Goal: Task Accomplishment & Management: Complete application form

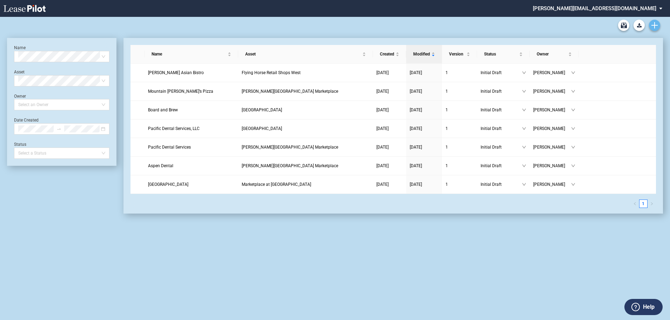
click at [654, 24] on icon "Create new document" at bounding box center [655, 25] width 6 height 6
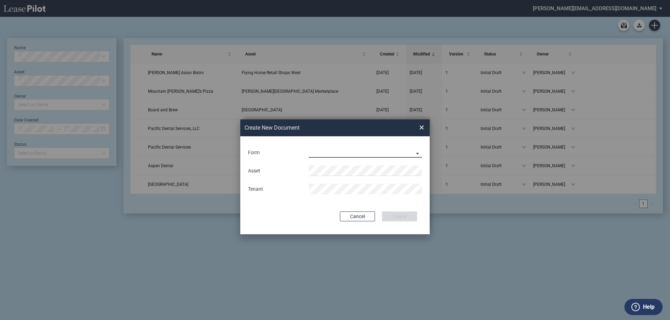
click at [394, 150] on md-select "Existing Center Lease Under Construction Lease" at bounding box center [365, 152] width 113 height 11
click at [336, 153] on div "Existing Center Lease" at bounding box center [336, 153] width 53 height 8
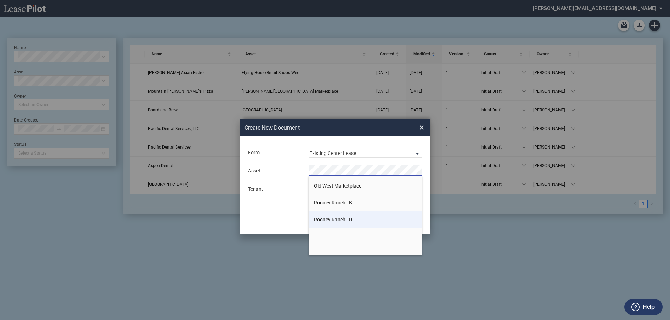
scroll to position [316, 0]
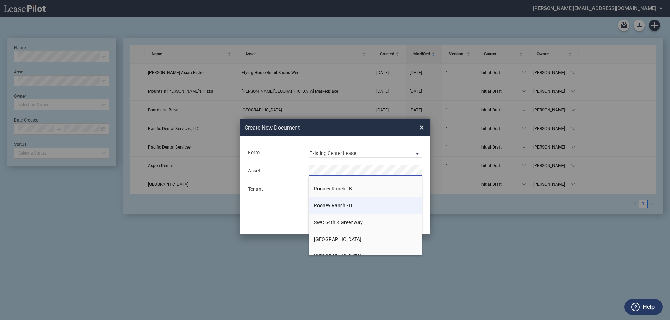
click at [337, 207] on span "Rooney Ranch - D" at bounding box center [333, 206] width 38 height 6
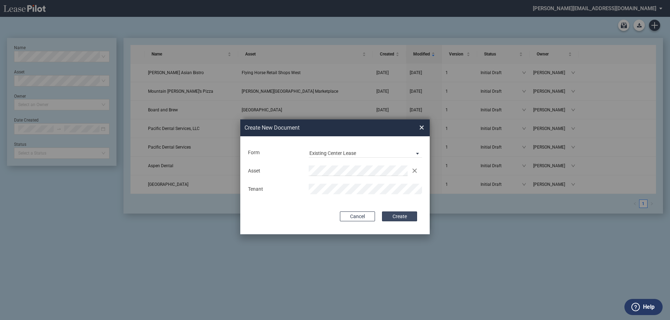
click at [402, 217] on button "Create" at bounding box center [399, 216] width 35 height 10
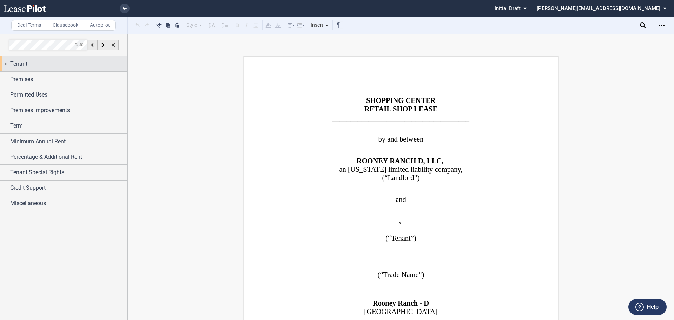
click at [17, 66] on span "Tenant" at bounding box center [18, 64] width 17 height 8
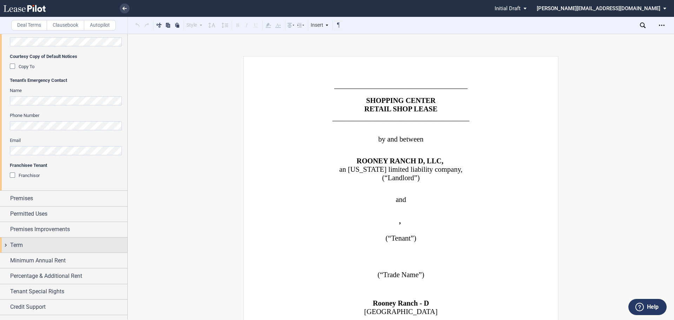
scroll to position [246, 0]
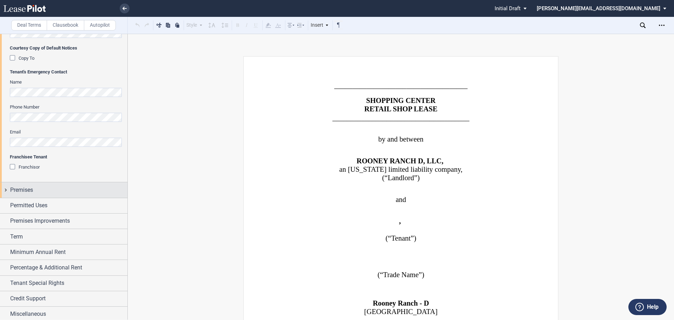
click at [6, 190] on div "Premises" at bounding box center [63, 189] width 127 height 15
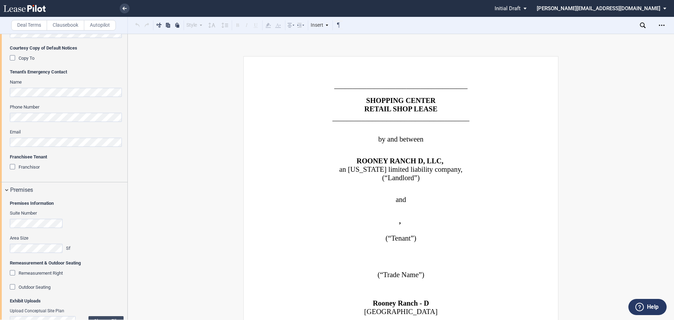
click at [41, 228] on div "Suite Number" at bounding box center [67, 222] width 114 height 25
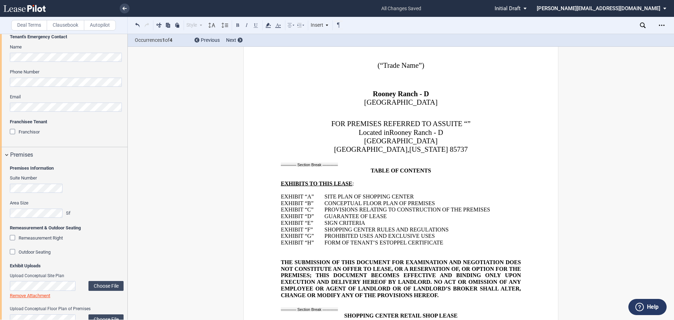
scroll to position [211, 0]
click at [457, 137] on p "[GEOGRAPHIC_DATA]" at bounding box center [401, 139] width 240 height 8
drag, startPoint x: 459, startPoint y: 141, endPoint x: 342, endPoint y: 139, distance: 117.6
click at [342, 139] on p "[GEOGRAPHIC_DATA]" at bounding box center [401, 139] width 240 height 8
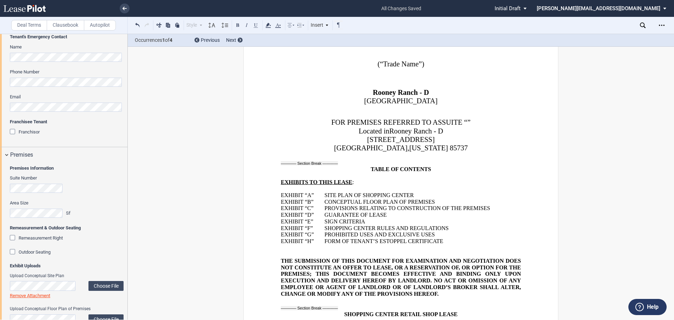
click at [443, 202] on p "CONCEPTUAL FLOOR PLAN OF PREMISES" at bounding box center [422, 201] width 197 height 7
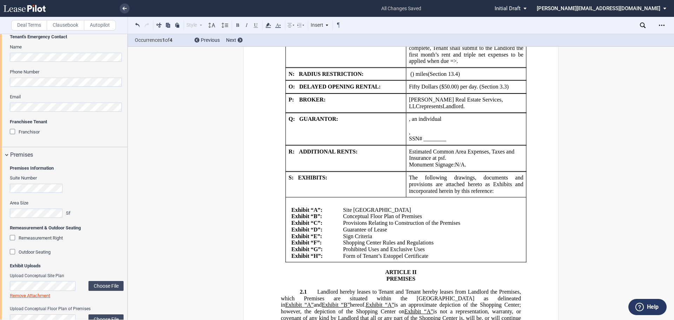
scroll to position [1299, 0]
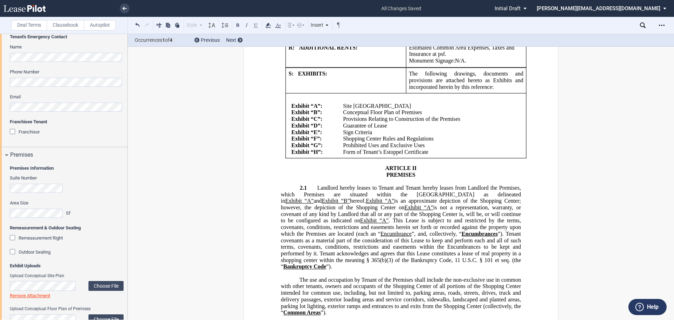
click at [423, 109] on p "Conceptual Floor Plan of Premises" at bounding box center [429, 112] width 173 height 7
click at [363, 109] on td "﻿" at bounding box center [429, 112] width 178 height 7
click at [343, 109] on td "﻿" at bounding box center [429, 112] width 178 height 7
click at [362, 109] on td "﻿" at bounding box center [429, 112] width 178 height 7
click at [352, 109] on td "﻿" at bounding box center [429, 112] width 178 height 7
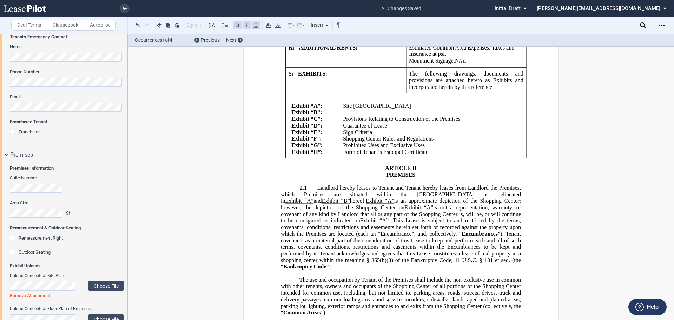
scroll to position [316, 0]
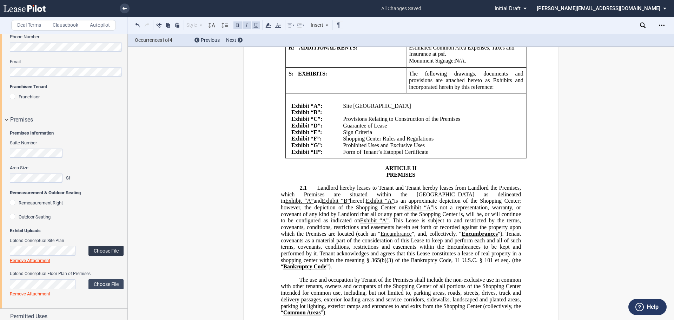
click at [106, 248] on label "Choose File" at bounding box center [105, 251] width 35 height 10
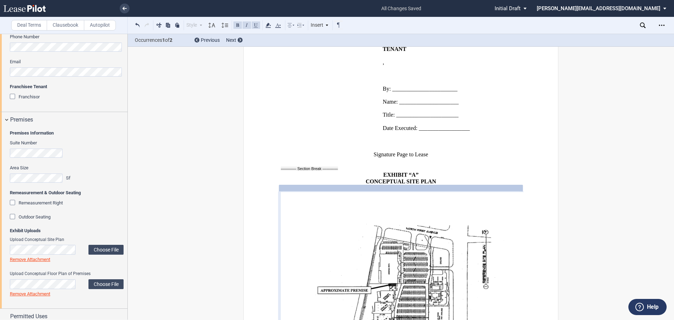
scroll to position [351, 0]
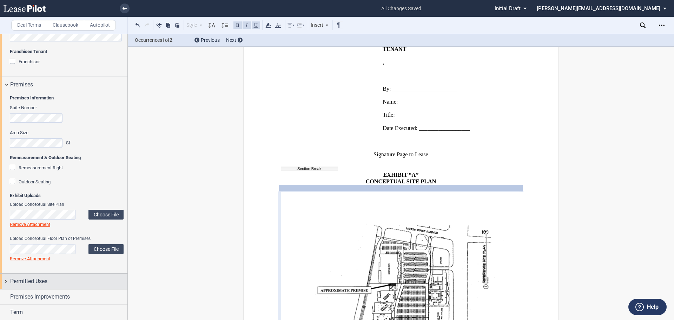
click at [6, 281] on div "Permitted Uses" at bounding box center [63, 280] width 127 height 15
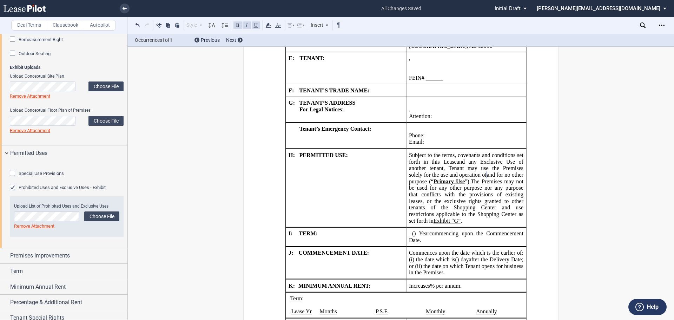
scroll to position [491, 0]
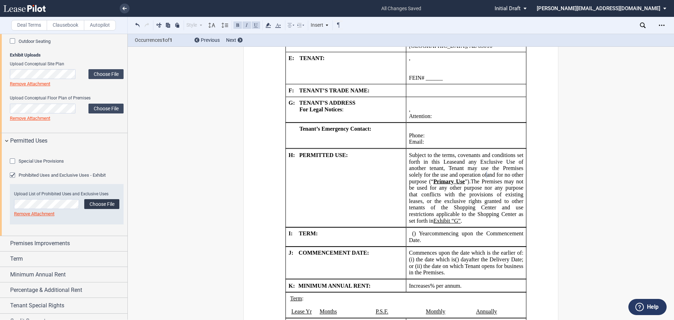
click at [100, 209] on label "Choose File" at bounding box center [101, 204] width 35 height 10
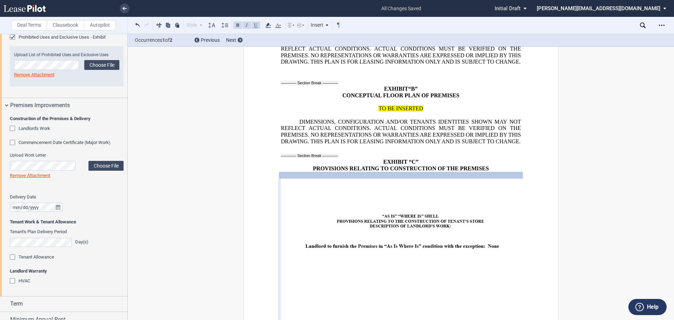
scroll to position [632, 0]
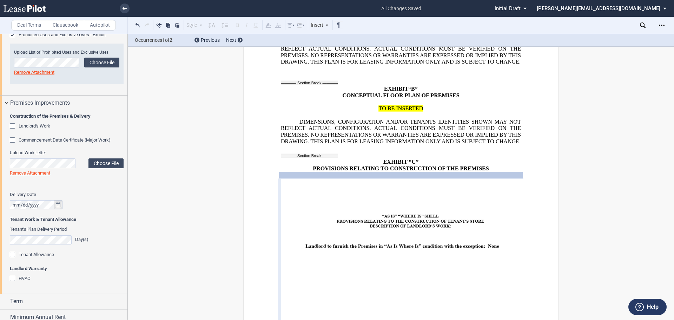
click at [57, 207] on icon "true" at bounding box center [58, 204] width 5 height 5
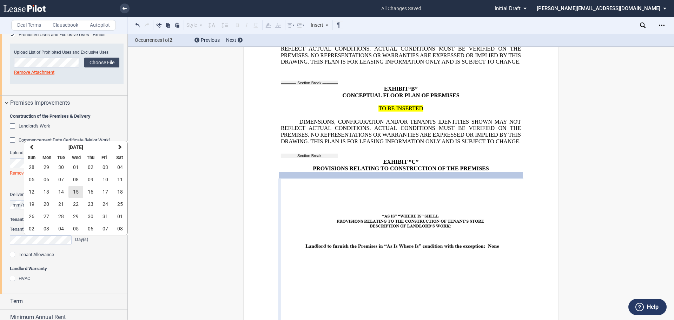
click at [77, 191] on span "15" at bounding box center [76, 192] width 6 height 6
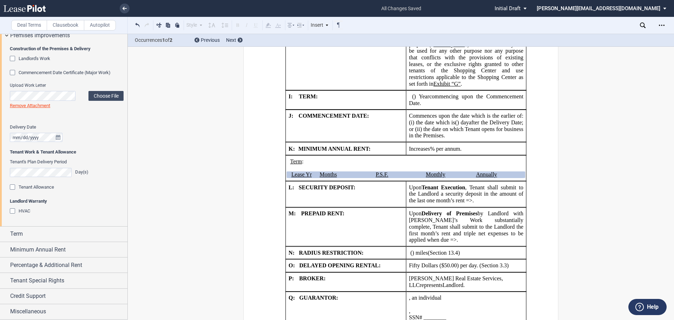
scroll to position [737, 0]
click at [6, 235] on div "Term" at bounding box center [63, 233] width 127 height 15
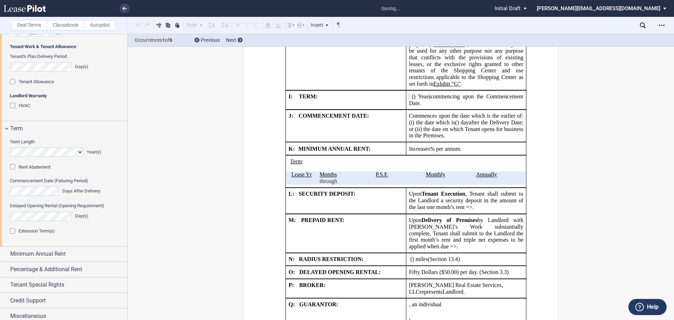
scroll to position [807, 0]
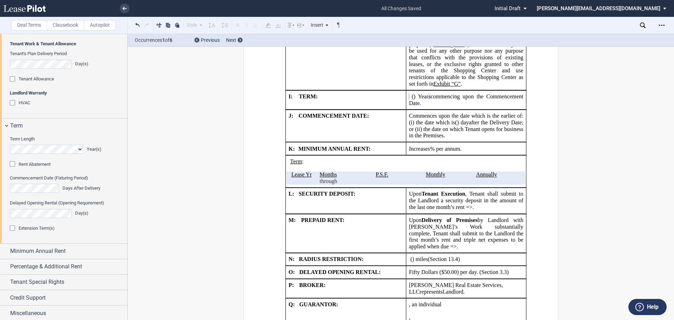
click at [13, 232] on div "Extension Term(s)" at bounding box center [13, 228] width 7 height 7
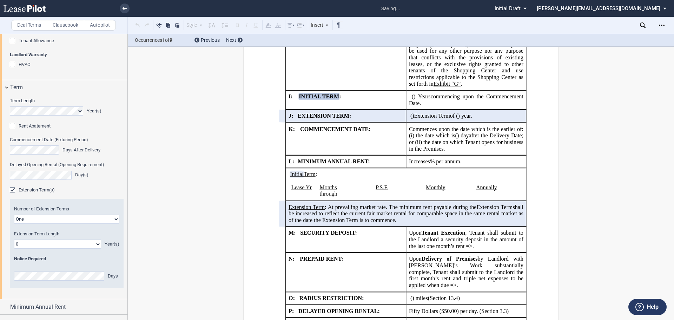
scroll to position [878, 0]
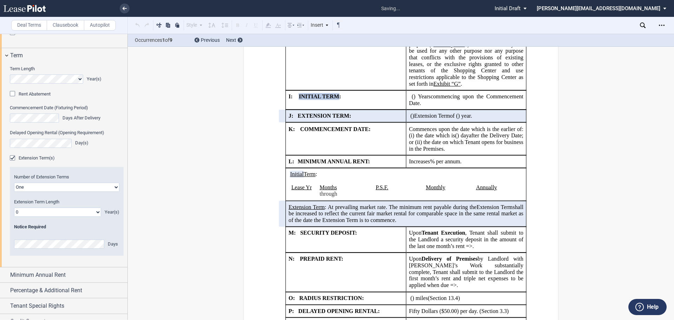
click at [95, 217] on select "0 1 2 3 4 5 6 7 8 9 10 11 12 13 14 15 16 17 18 19 20" at bounding box center [57, 211] width 87 height 9
select select "number:5"
click at [14, 217] on select "0 1 2 3 4 5 6 7 8 9 10 11 12 13 14 15 16 17 18 19 20" at bounding box center [57, 211] width 87 height 9
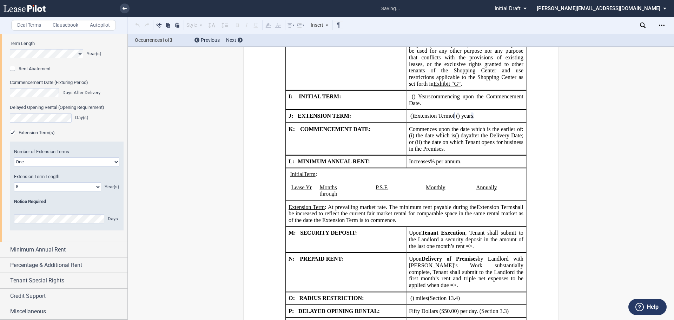
scroll to position [941, 0]
click at [7, 251] on div "Minimum Annual Rent" at bounding box center [63, 249] width 127 height 15
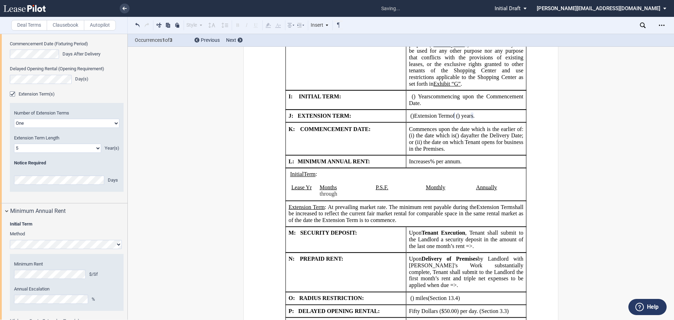
scroll to position [1012, 0]
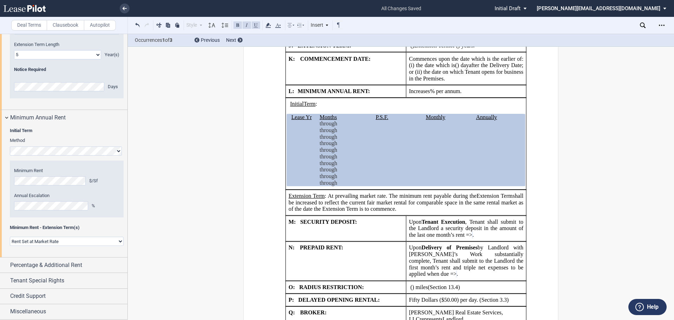
scroll to position [1073, 0]
click at [5, 265] on div "Percentage & Additional Rent" at bounding box center [63, 264] width 127 height 15
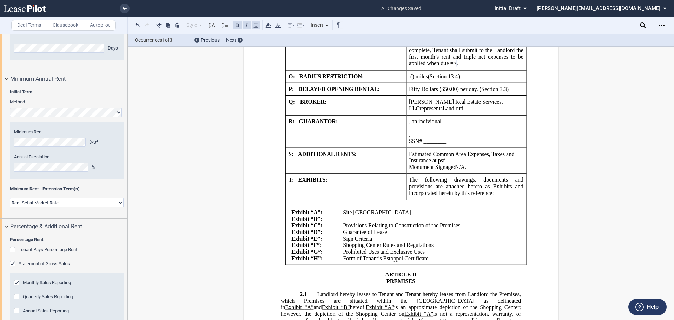
scroll to position [1144, 0]
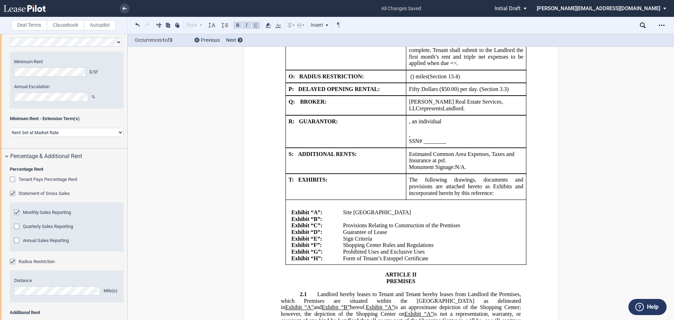
click at [17, 245] on div "Annual Sales Reporting" at bounding box center [17, 241] width 7 height 7
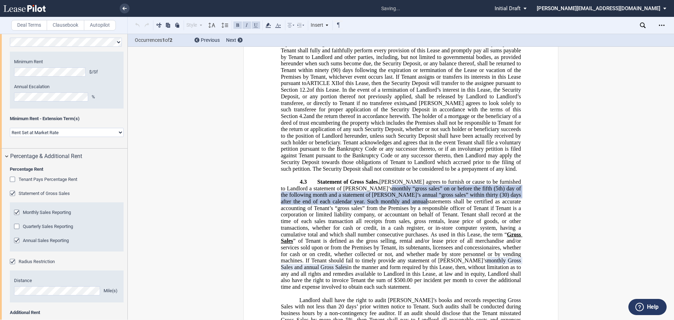
scroll to position [2834, 0]
click at [16, 217] on div "Monthly Sales Reporting" at bounding box center [17, 213] width 7 height 7
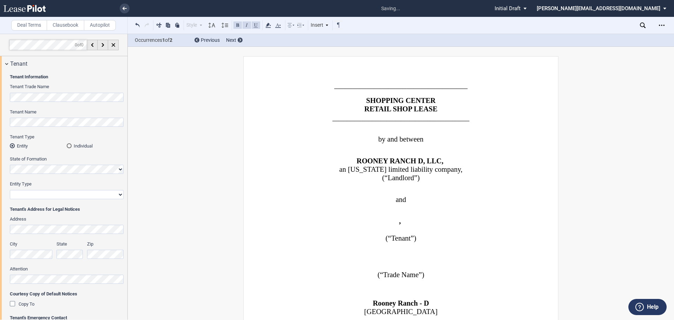
select select "number:5"
drag, startPoint x: 0, startPoint y: 0, endPoint x: 192, endPoint y: 254, distance: 318.3
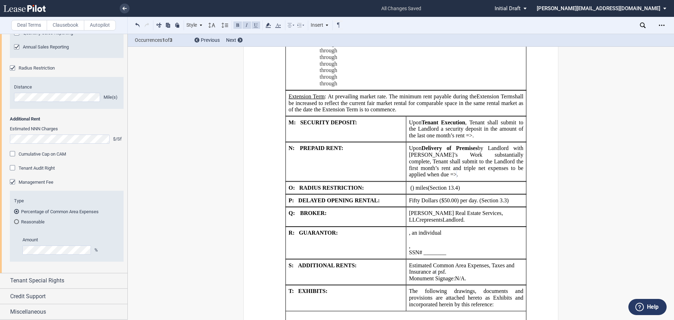
scroll to position [1376, 0]
click at [6, 281] on div "Tenant Special Rights" at bounding box center [63, 280] width 127 height 15
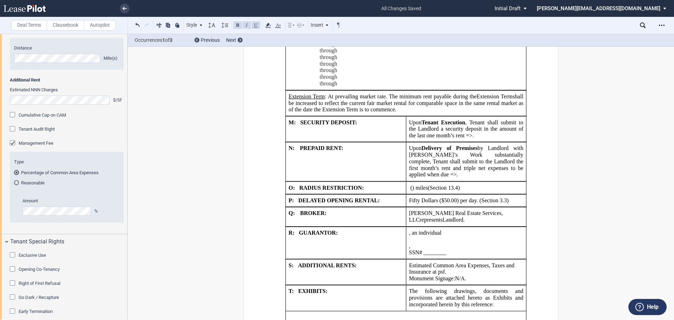
scroll to position [1411, 0]
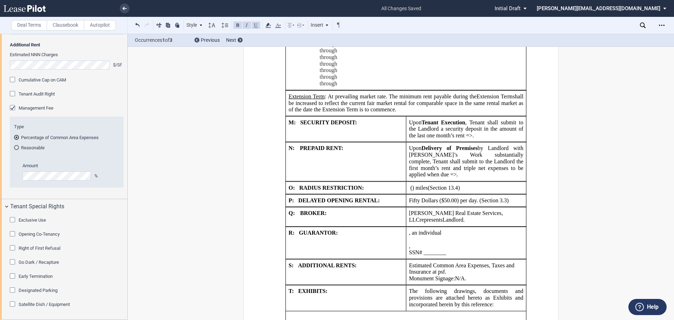
click at [11, 224] on div "Exclusive Use" at bounding box center [13, 220] width 7 height 7
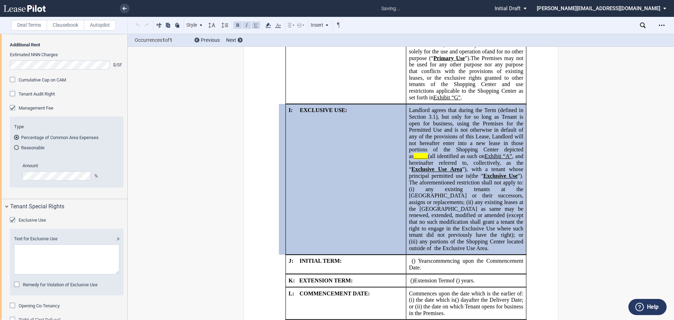
scroll to position [1001, 0]
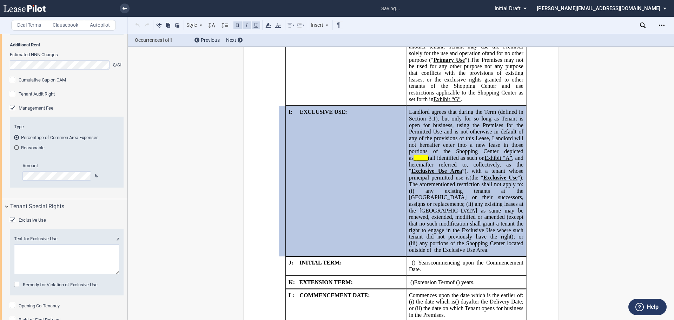
click at [35, 274] on textarea "Text for Exclusive Use" at bounding box center [66, 259] width 105 height 30
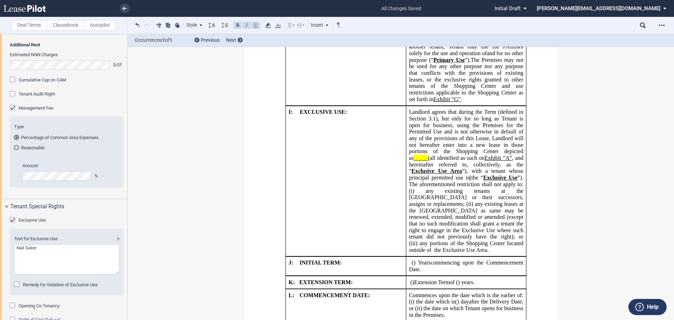
type textarea "Nail Salon"
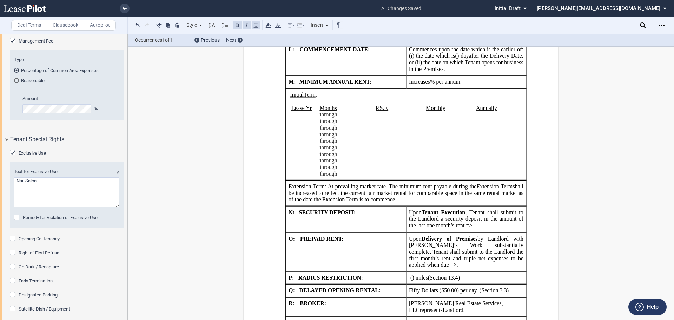
scroll to position [1481, 0]
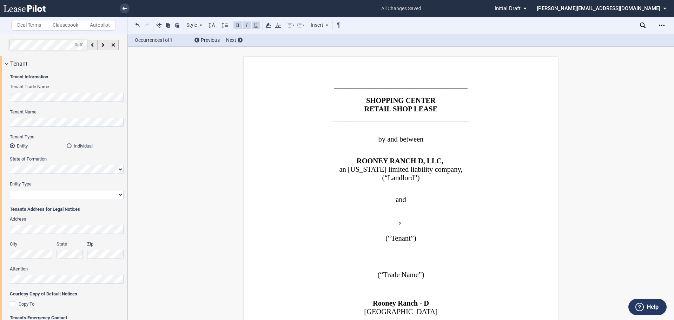
select select "number:5"
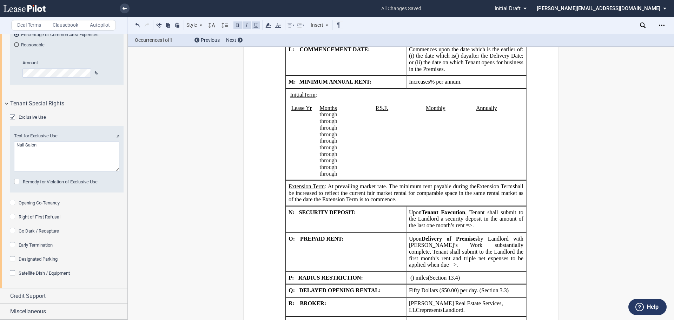
scroll to position [1553, 0]
click at [6, 297] on div "Credit Support" at bounding box center [63, 295] width 127 height 15
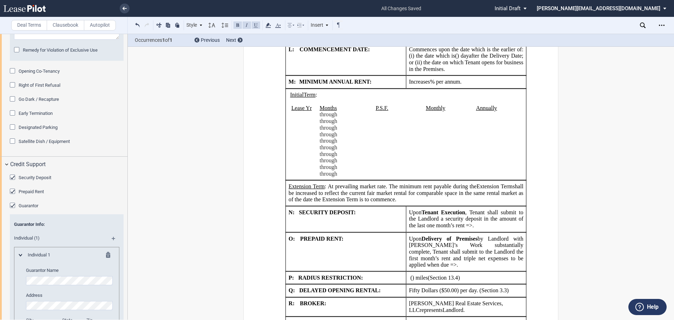
scroll to position [1658, 0]
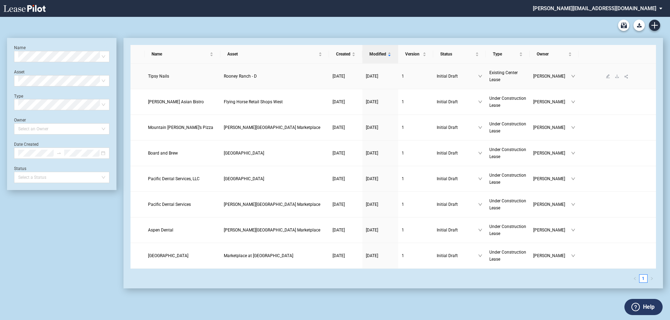
click at [155, 75] on span "Tipsy Nails" at bounding box center [158, 76] width 21 height 5
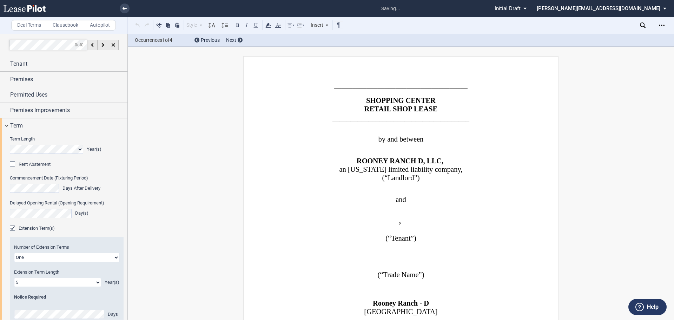
scroll to position [473, 0]
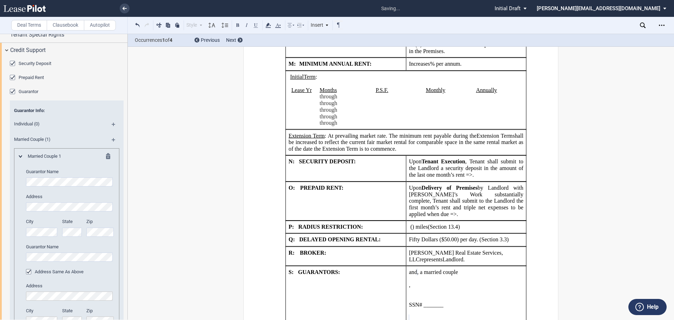
click at [444, 302] on p "SSN# _______" at bounding box center [466, 305] width 114 height 7
click at [449, 319] on p "SSN# _______" at bounding box center [466, 324] width 114 height 7
click at [481, 308] on p at bounding box center [466, 311] width 114 height 7
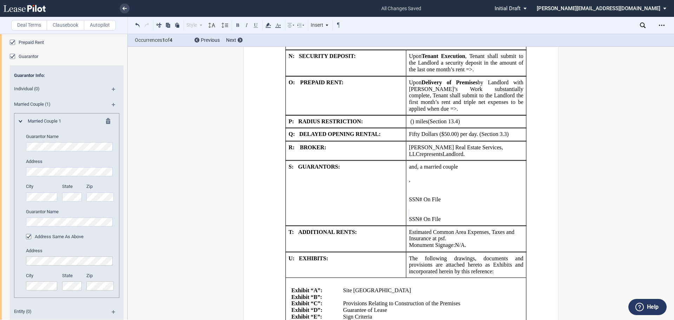
scroll to position [562, 0]
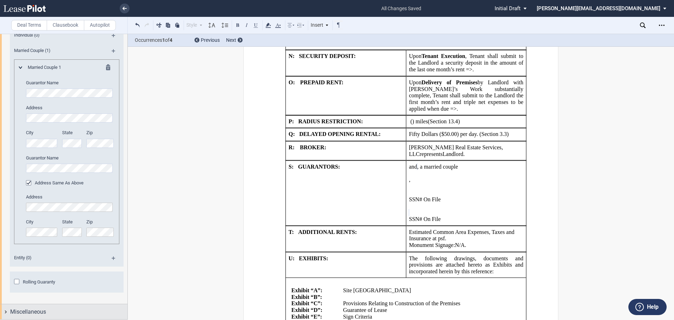
click at [6, 311] on div "Miscellaneous" at bounding box center [63, 311] width 127 height 15
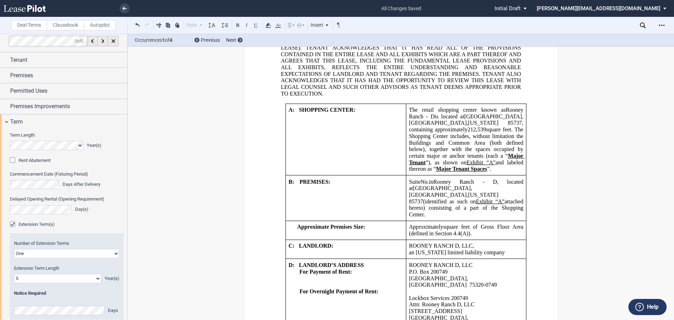
scroll to position [0, 0]
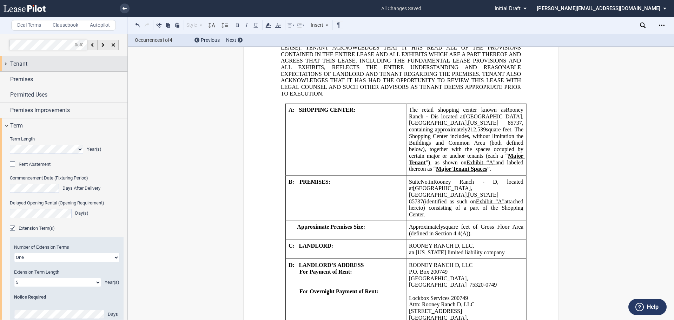
click at [6, 63] on div "Tenant" at bounding box center [63, 63] width 127 height 15
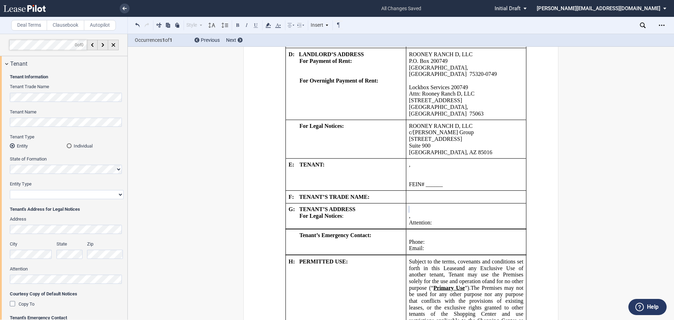
scroll to position [808, 0]
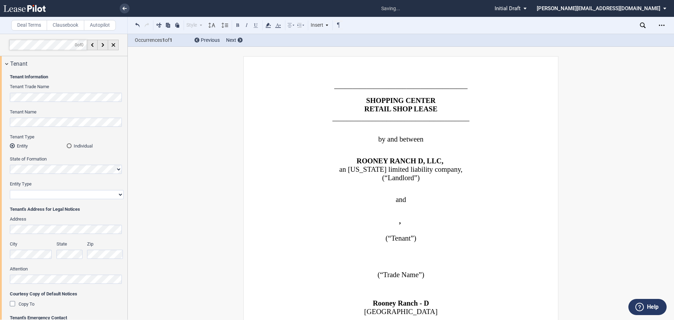
scroll to position [808, 0]
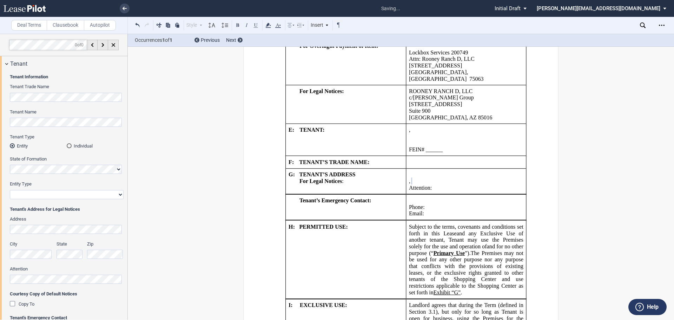
click at [488, 184] on p "Attention: ﻿ ﻿" at bounding box center [466, 187] width 114 height 7
drag, startPoint x: 488, startPoint y: 167, endPoint x: 402, endPoint y: 167, distance: 86.0
click at [402, 168] on tr "!!SET_LEVEL_1!! !!SHOPLEASE_LEVEL2!! G: TENANT’S ADDRESS For Legal Notices : ﻿ …" at bounding box center [406, 181] width 241 height 26
click at [428, 184] on p "﻿ ﻿ ﻿" at bounding box center [466, 187] width 114 height 7
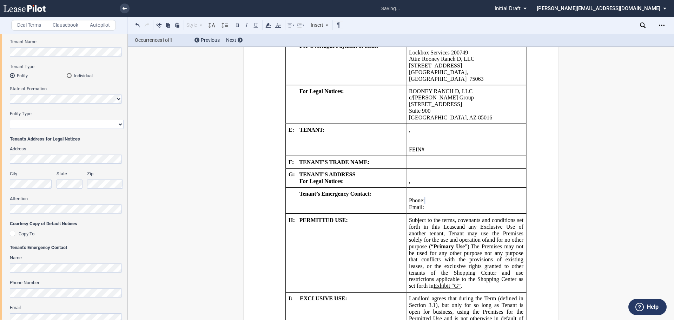
scroll to position [105, 0]
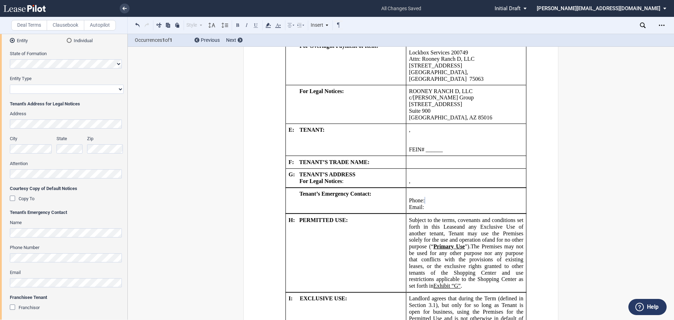
click at [471, 204] on p "Email: ﻿ ﻿" at bounding box center [466, 207] width 114 height 7
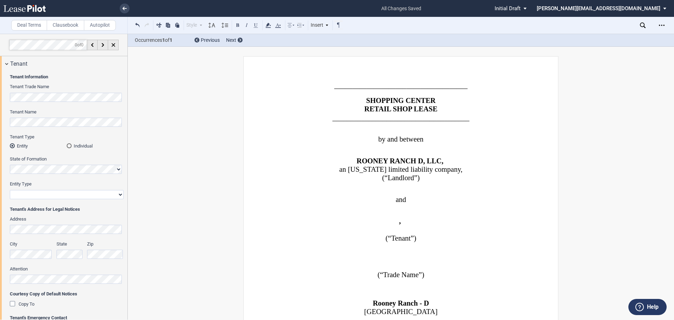
scroll to position [105, 0]
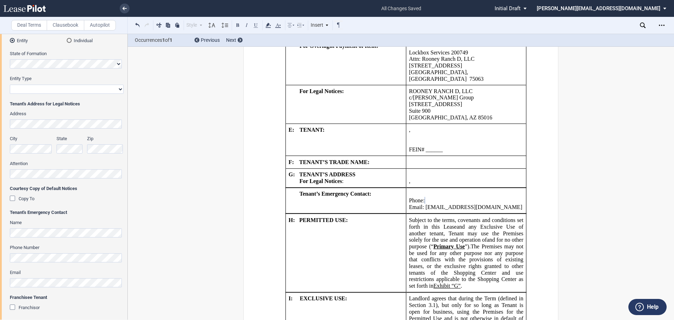
click at [374, 216] on td "!!SET_LEVEL_1!! !!SHOPLEASE_LEVEL2!! H: PERMITTED USE:" at bounding box center [346, 253] width 120 height 78
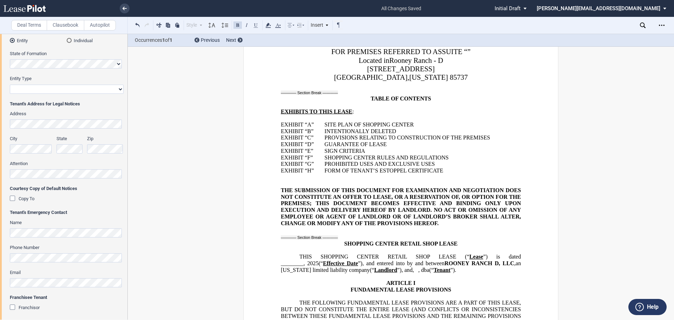
scroll to position [0, 0]
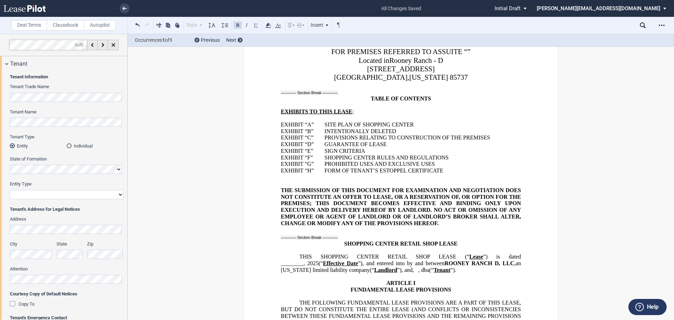
click at [67, 145] on div "Individual" at bounding box center [69, 145] width 5 height 5
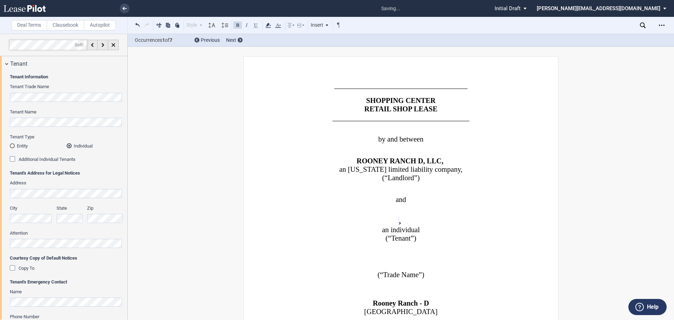
scroll to position [281, 0]
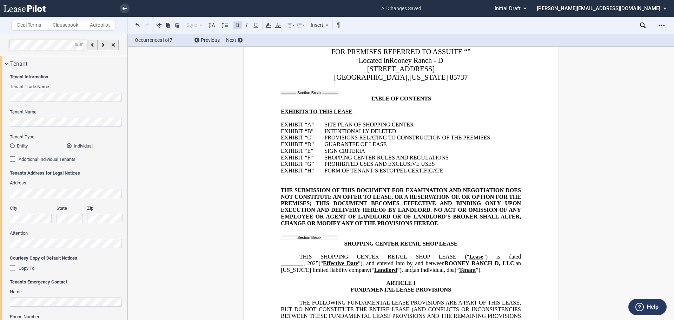
click at [455, 269] on span ", dba" at bounding box center [449, 269] width 11 height 6
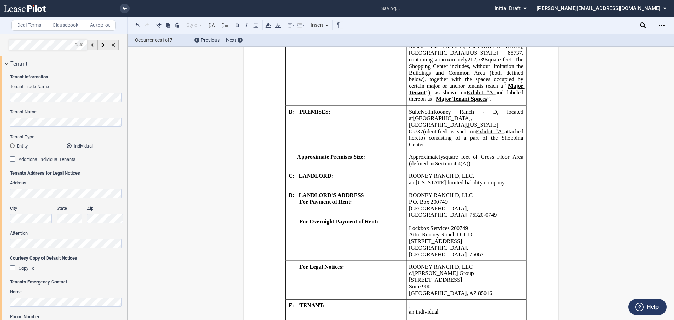
scroll to position [808, 0]
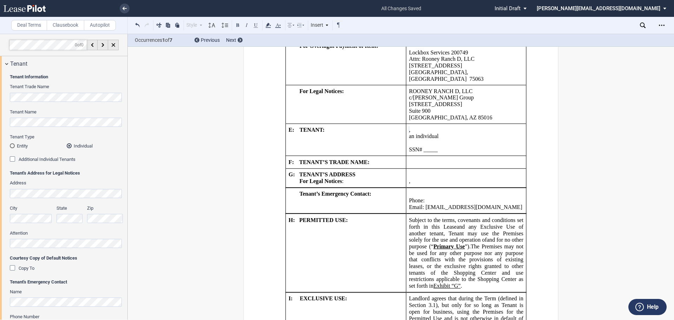
click at [455, 140] on td "﻿ ﻿ , ﻿ ﻿ ﻿ ﻿ ﻿ ﻿ an individual ﻿ FEIN# ______ SSN# _____ And ﻿ ﻿ , an individu…" at bounding box center [466, 140] width 120 height 32
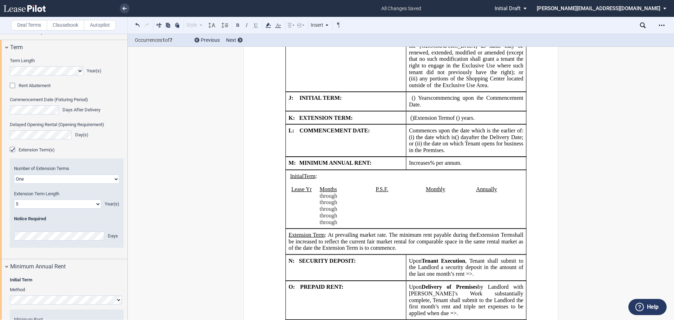
scroll to position [386, 0]
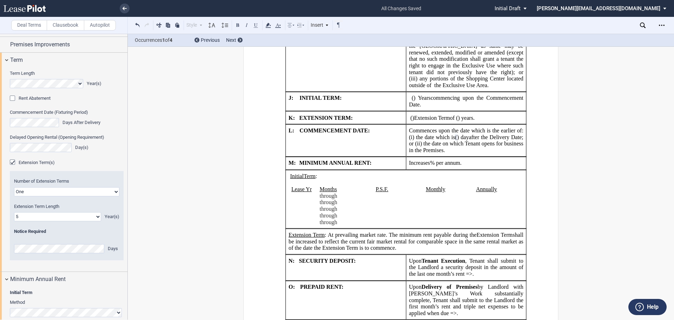
drag, startPoint x: 495, startPoint y: 138, endPoint x: 407, endPoint y: 118, distance: 90.3
click at [409, 127] on p "Commences upon the date which is the earlier of: (i) the date which is ﻿ ﻿ ( ﻿ …" at bounding box center [466, 140] width 114 height 26
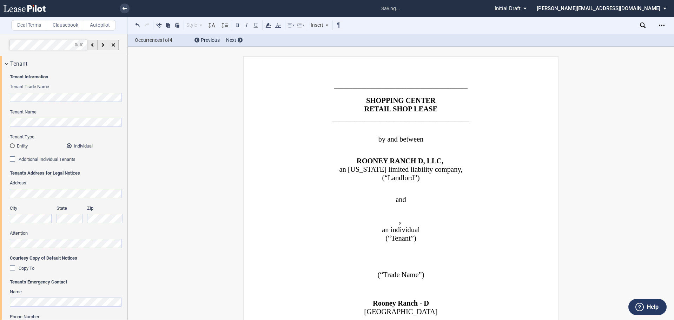
scroll to position [386, 0]
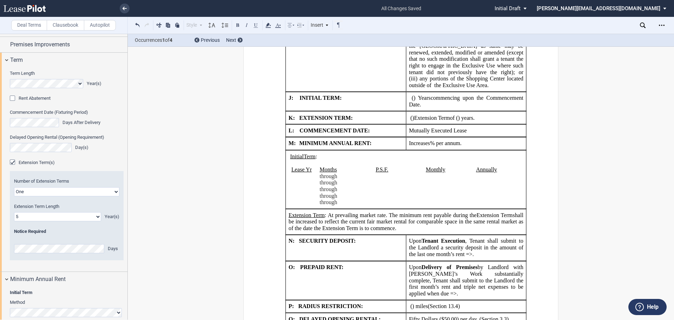
click at [409, 127] on span "﻿Mutually Executed Lease" at bounding box center [438, 130] width 59 height 6
click at [485, 127] on p "﻿Upon Mutually Executed Lease s ﻿" at bounding box center [466, 130] width 114 height 7
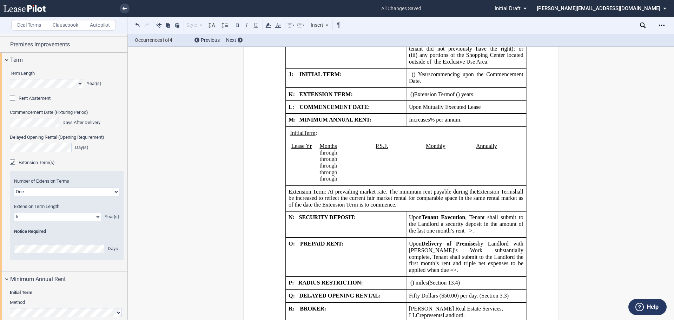
scroll to position [1194, 0]
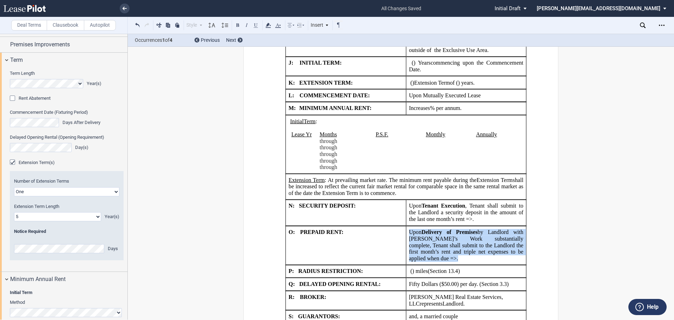
drag, startPoint x: 444, startPoint y: 247, endPoint x: 408, endPoint y: 218, distance: 45.9
click at [409, 229] on p "Upon Delivery of Premises by Landlord with Landlord’s Work substantially comple…" at bounding box center [466, 245] width 114 height 33
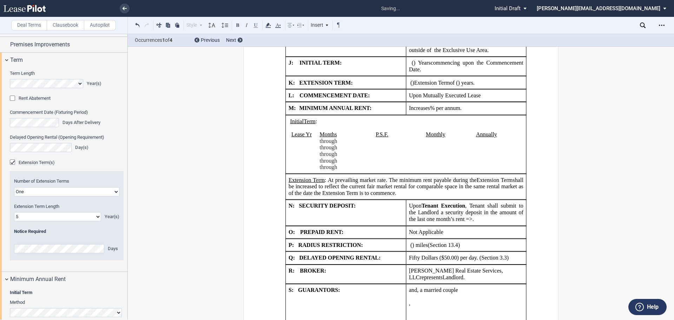
click at [496, 241] on p "﻿ ﻿ ( ﻿ ﻿ ) mile s (Section ﻿ 13.4 ﻿ )" at bounding box center [466, 244] width 114 height 7
click at [515, 254] on p "Fifty Dollars ($50.00) per day. (Section ﻿ 3.3 ﻿ )" at bounding box center [466, 257] width 114 height 7
click at [441, 267] on p "Barclay Real Estate Services, LLC and ﻿ ﻿ represent represents Landlord and ﻿ ﻿…" at bounding box center [466, 273] width 114 height 13
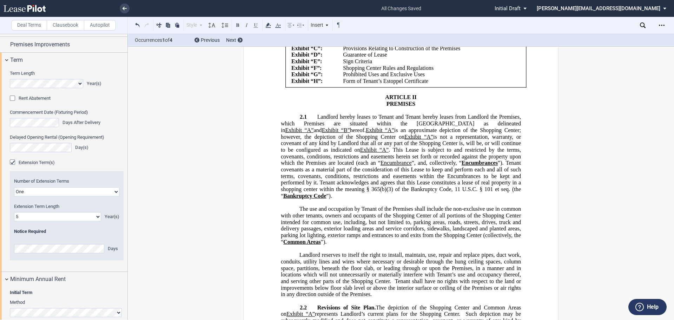
scroll to position [1580, 0]
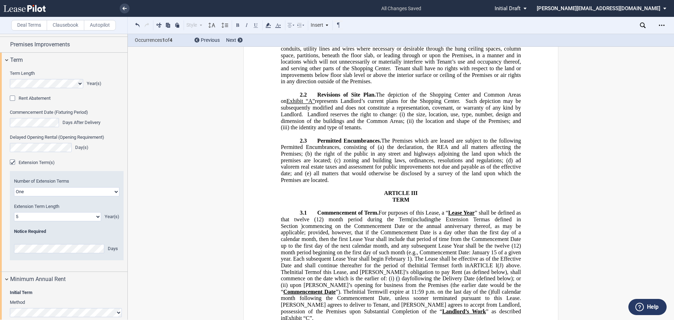
scroll to position [1791, 0]
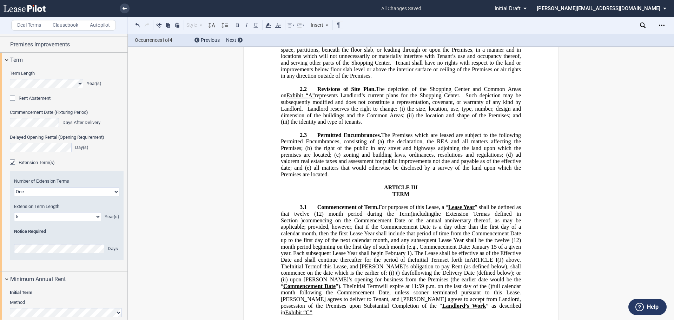
click at [508, 276] on span "upon [PERSON_NAME]’s opening for business from the Premises (the earlier date w…" at bounding box center [401, 282] width 241 height 13
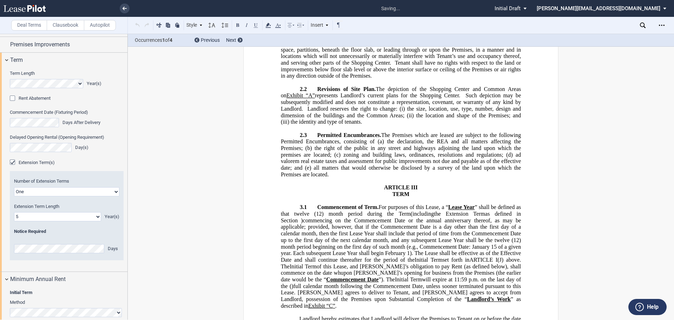
click at [379, 276] on span "”). The" at bounding box center [387, 279] width 16 height 6
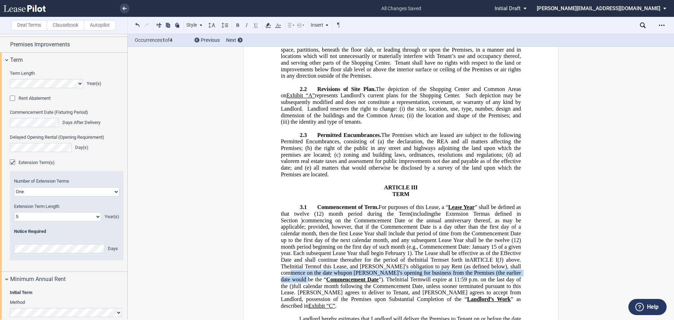
drag, startPoint x: 520, startPoint y: 253, endPoint x: 505, endPoint y: 247, distance: 16.4
click at [505, 247] on p "3.1 Commencement of Term. For purposes of this Lease, a “ Lease Year ” shall be…" at bounding box center [401, 256] width 240 height 105
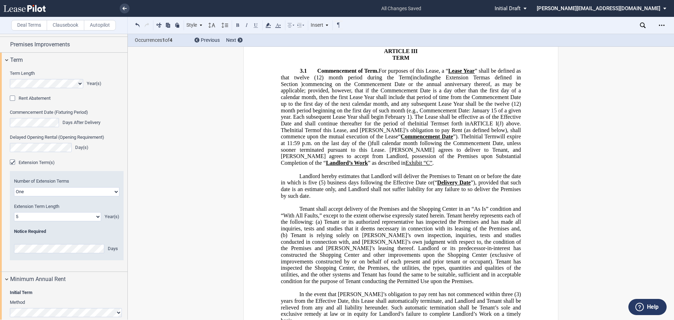
scroll to position [1931, 0]
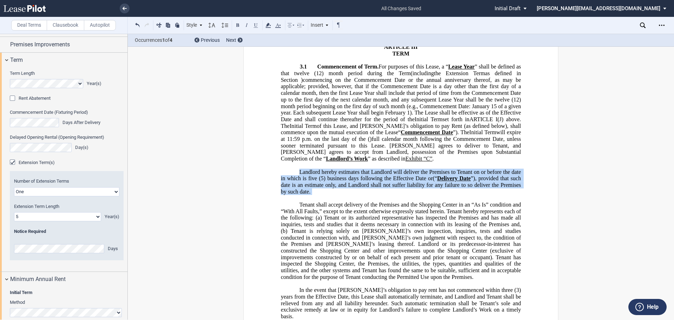
drag, startPoint x: 363, startPoint y: 176, endPoint x: 282, endPoint y: 148, distance: 85.1
click at [282, 162] on div "﻿ Landlord hereby estimates that Landlord will deliver the Premises to Tenant o…" at bounding box center [401, 221] width 240 height 118
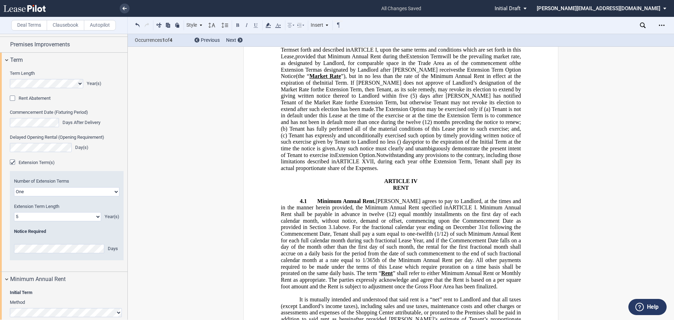
scroll to position [2528, 0]
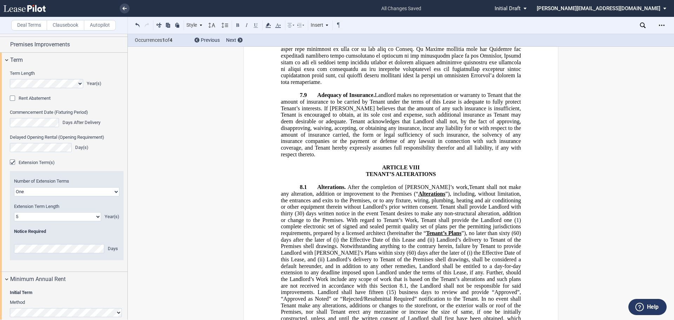
scroll to position [6073, 0]
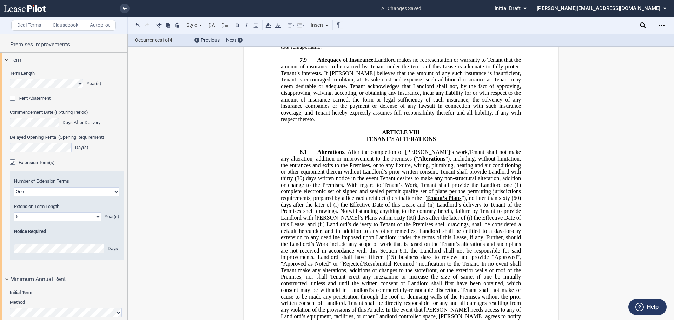
click at [422, 149] on span "After the completion of [PERSON_NAME]’s work," at bounding box center [408, 152] width 121 height 6
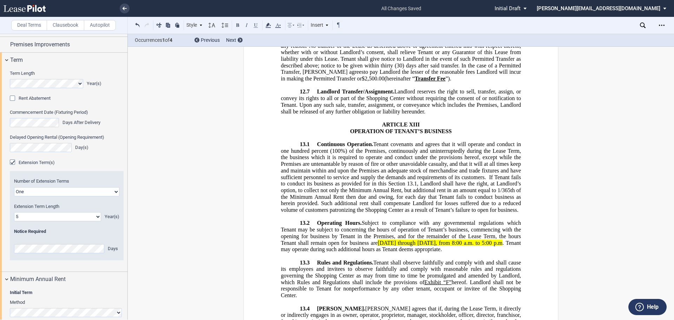
scroll to position [8425, 0]
drag, startPoint x: 503, startPoint y: 143, endPoint x: 373, endPoint y: 143, distance: 129.5
click at [373, 219] on span "Operating Hours. Subject to compliance with any governmental regulations which …" at bounding box center [401, 235] width 241 height 32
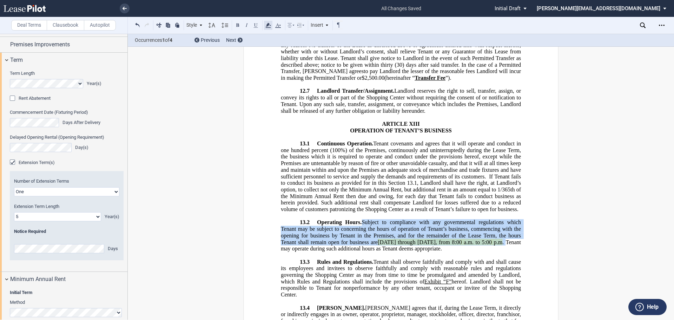
click at [267, 27] on use at bounding box center [267, 25] width 5 height 5
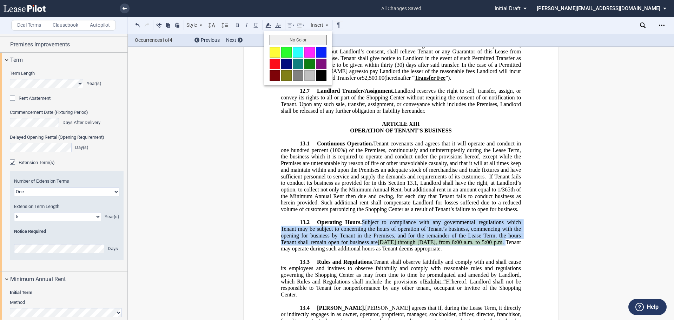
click at [279, 38] on button "No Color" at bounding box center [298, 40] width 57 height 11
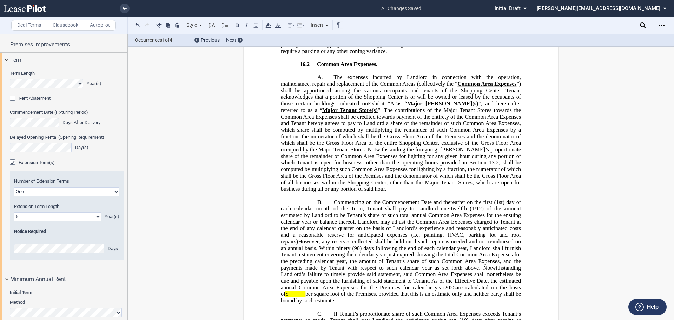
scroll to position [10390, 0]
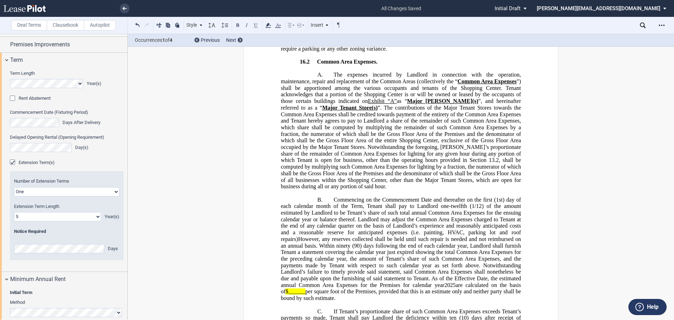
click at [484, 288] on span "per square foot of the Premises, provided that this is an estimate only and nei…" at bounding box center [401, 294] width 241 height 13
drag, startPoint x: 518, startPoint y: 181, endPoint x: 378, endPoint y: 167, distance: 140.7
click at [378, 196] on p "B. Commencing on the Commencement Date and thereafter on the first (1st) day of…" at bounding box center [401, 248] width 240 height 105
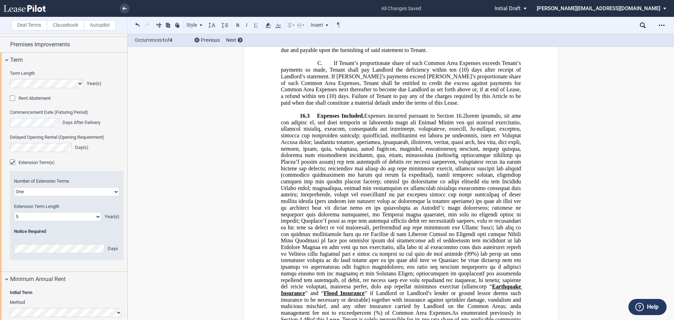
scroll to position [10706, 0]
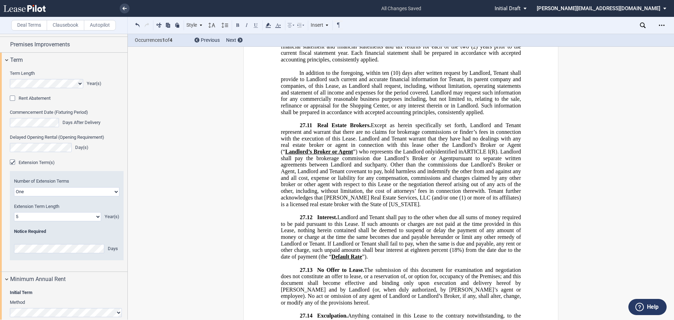
scroll to position [14322, 0]
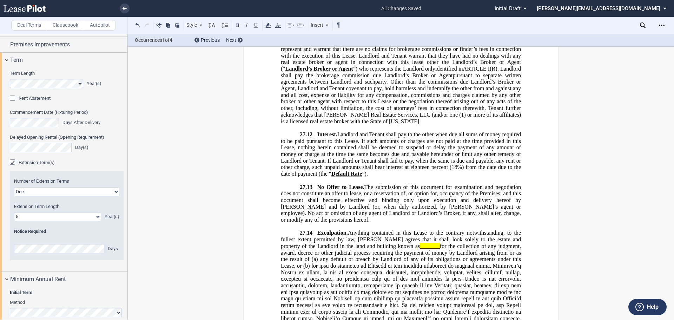
click at [401, 243] on span "for the collection of any judgment, award, decree or other judicial process req…" at bounding box center [401, 252] width 241 height 19
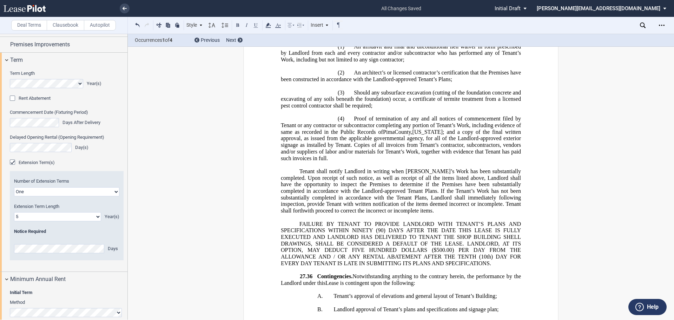
scroll to position [16393, 0]
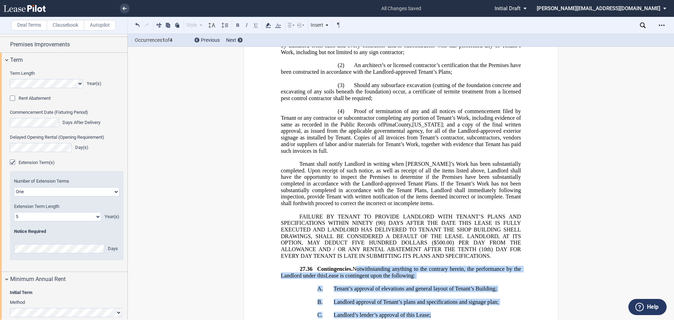
drag, startPoint x: 434, startPoint y: 177, endPoint x: 325, endPoint y: 140, distance: 114.6
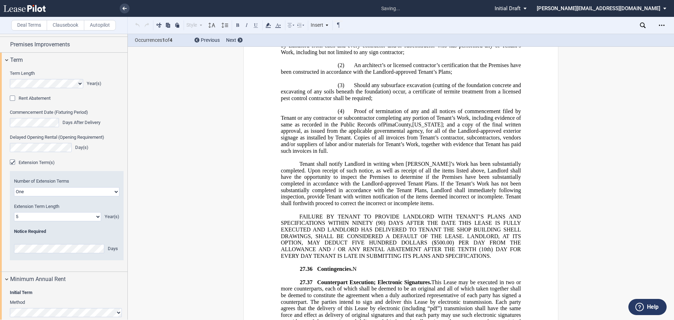
click at [371, 266] on p "27.36 Contingencies. N﻿" at bounding box center [401, 269] width 240 height 7
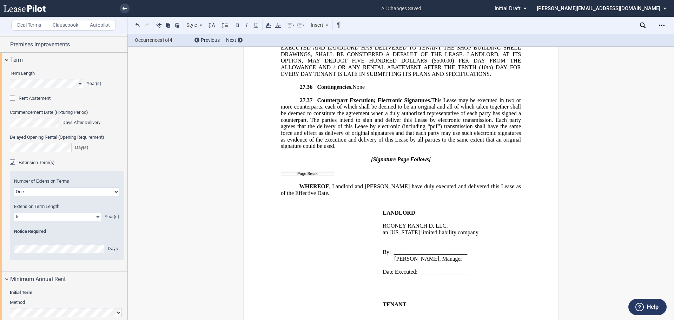
scroll to position [16597, 0]
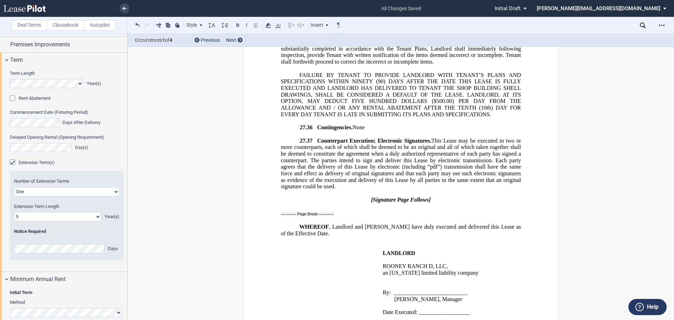
scroll to position [16533, 0]
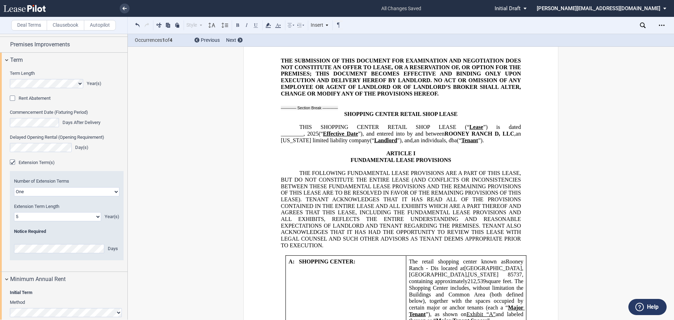
scroll to position [411, 0]
click at [446, 141] on span "an individuals" at bounding box center [430, 140] width 32 height 6
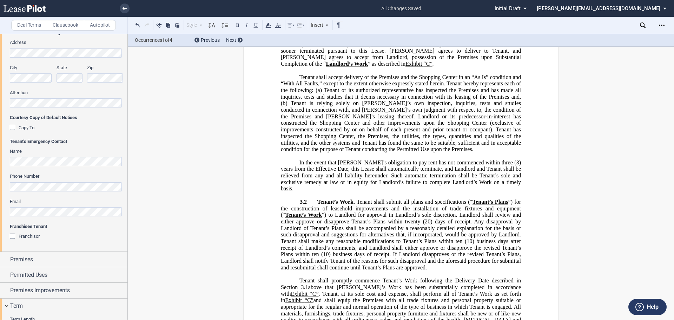
scroll to position [0, 0]
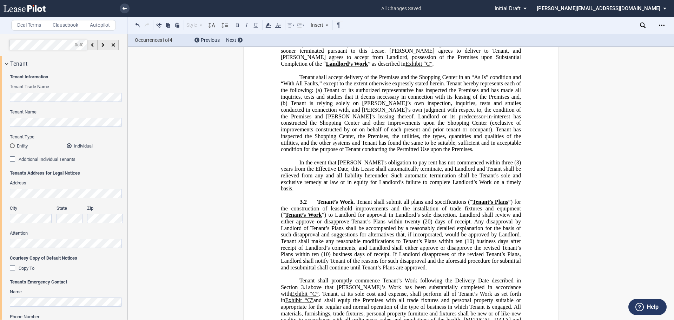
click at [12, 159] on div "Additional Individual Tenants" at bounding box center [13, 159] width 7 height 7
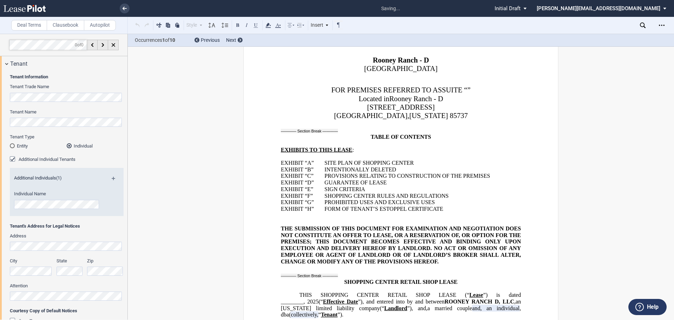
scroll to position [74, 0]
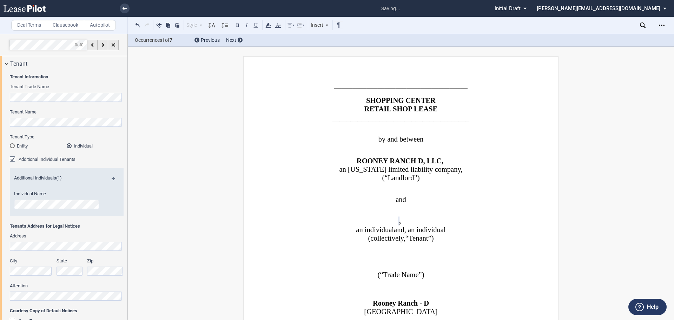
scroll to position [74, 0]
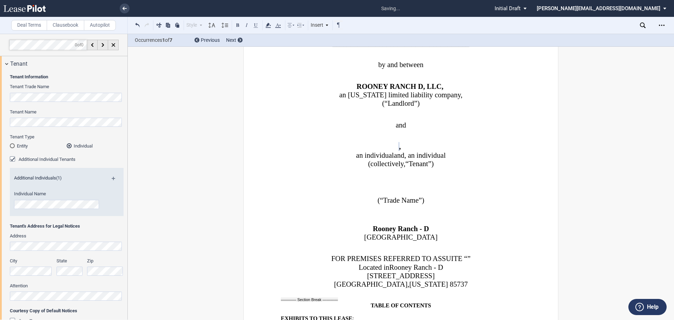
click at [394, 155] on span "and" at bounding box center [399, 155] width 11 height 8
click at [472, 153] on p "﻿ ﻿ ﻿ ﻿ ﻿ ﻿ ﻿ , ﻿ ﻿ , an individual , , , and and ﻿ ﻿ , an individual" at bounding box center [401, 155] width 240 height 8
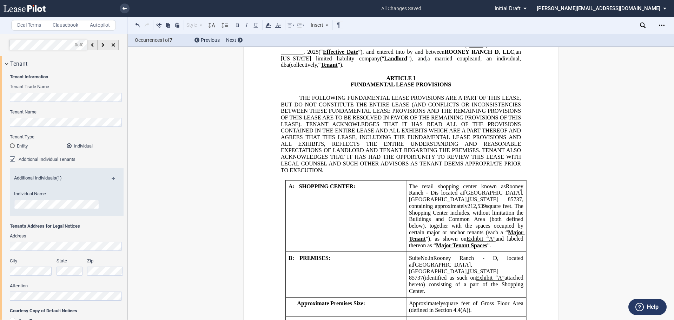
scroll to position [390, 0]
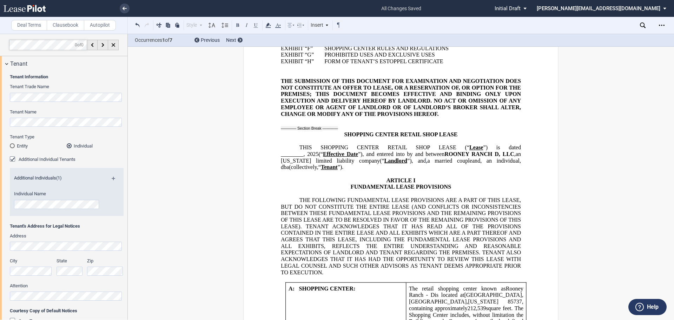
click at [112, 178] on md-icon at bounding box center [116, 181] width 9 height 8
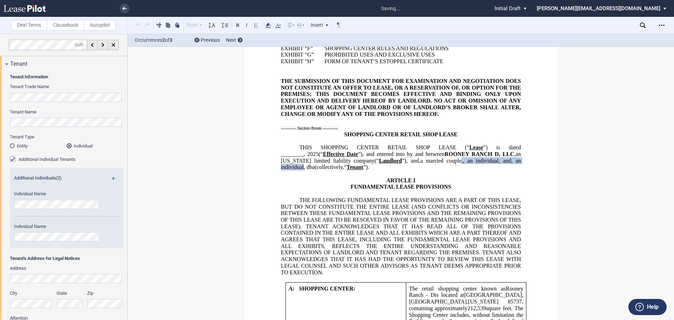
click at [424, 160] on span "a married couple" at bounding box center [440, 160] width 41 height 6
click at [501, 160] on p "THIS SHOPPING CENTER RETAIL SHOP LEASE (“ Lease ”) is dated ________, 2025 (“ E…" at bounding box center [401, 157] width 240 height 26
drag, startPoint x: 495, startPoint y: 166, endPoint x: 500, endPoint y: 184, distance: 19.0
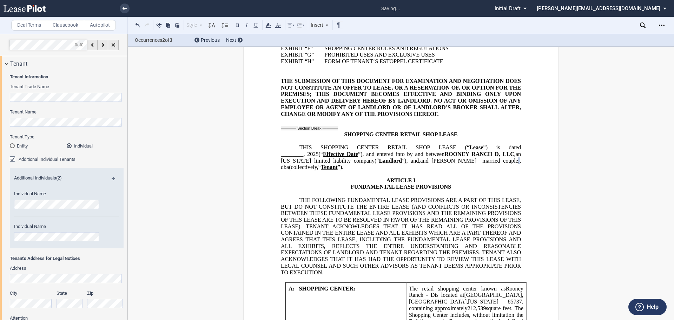
click at [495, 162] on span ", dba" at bounding box center [401, 163] width 241 height 13
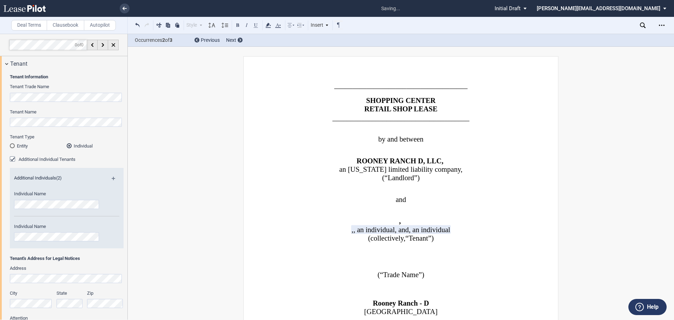
scroll to position [390, 0]
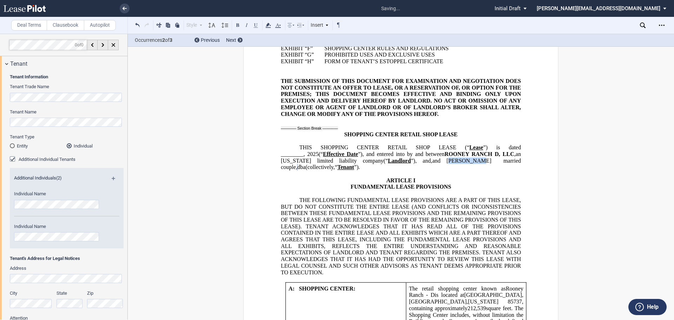
drag, startPoint x: 455, startPoint y: 161, endPoint x: 421, endPoint y: 163, distance: 34.1
click at [421, 163] on span "and [PERSON_NAME] married couple," at bounding box center [401, 163] width 241 height 13
drag, startPoint x: 426, startPoint y: 160, endPoint x: 238, endPoint y: 25, distance: 231.9
click at [238, 25] on button at bounding box center [237, 25] width 8 height 8
click at [462, 171] on p "﻿" at bounding box center [401, 174] width 240 height 7
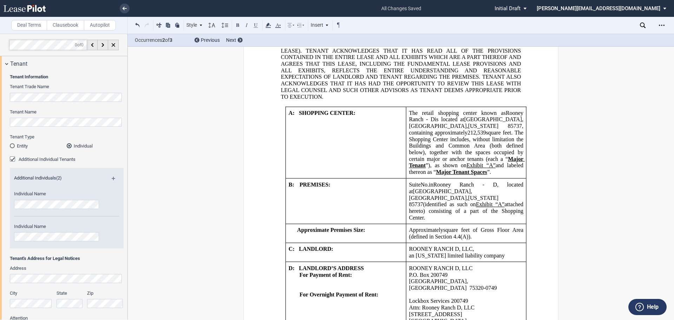
scroll to position [776, 0]
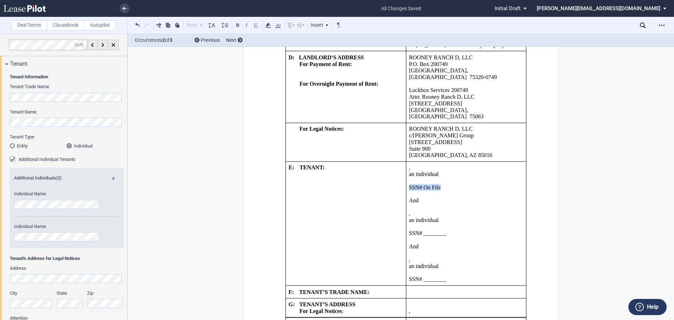
drag, startPoint x: 453, startPoint y: 165, endPoint x: 408, endPoint y: 167, distance: 45.0
click at [409, 184] on p "FEIN# ______ SSN# On File" at bounding box center [466, 187] width 114 height 7
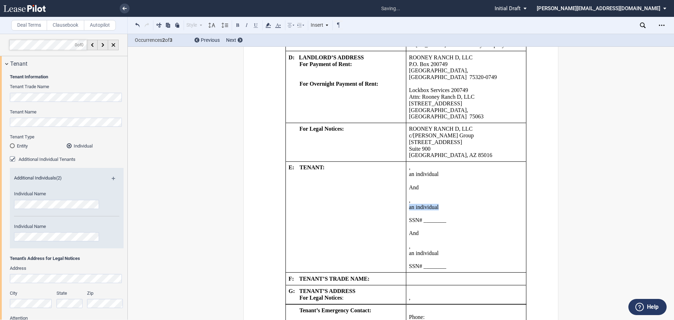
drag, startPoint x: 449, startPoint y: 189, endPoint x: 408, endPoint y: 184, distance: 40.7
click at [406, 187] on td "﻿ ﻿ , ﻿ ﻿ ﻿ ﻿ ﻿ ﻿ an individual FEIN# ______ And ﻿ ﻿ , an individual SSN# _____…" at bounding box center [466, 216] width 120 height 111
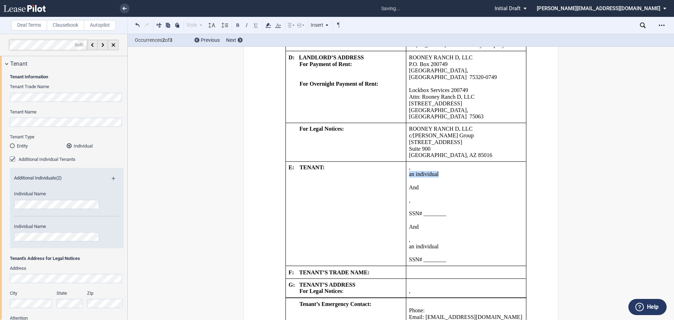
drag, startPoint x: 443, startPoint y: 154, endPoint x: 385, endPoint y: 156, distance: 57.9
click at [409, 171] on p "﻿ ﻿ ﻿ ﻿ ﻿ ﻿ an individual" at bounding box center [466, 174] width 114 height 7
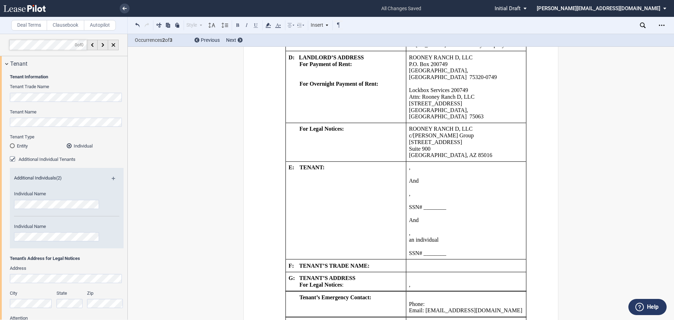
click at [451, 204] on p "SSN# ________" at bounding box center [466, 207] width 114 height 7
click at [451, 164] on p "﻿ ﻿ ," at bounding box center [466, 167] width 114 height 7
click at [409, 178] on span "And" at bounding box center [414, 181] width 10 height 6
click at [431, 171] on p at bounding box center [466, 174] width 114 height 7
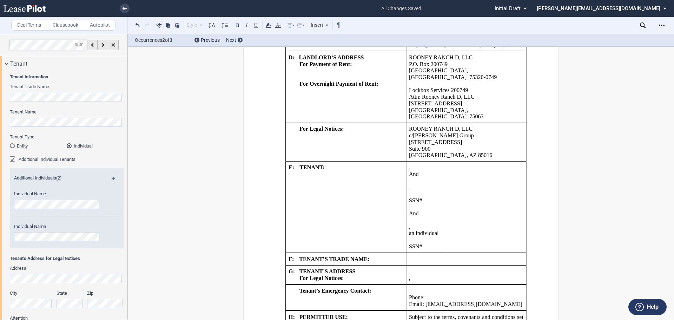
click at [417, 178] on p at bounding box center [466, 181] width 114 height 7
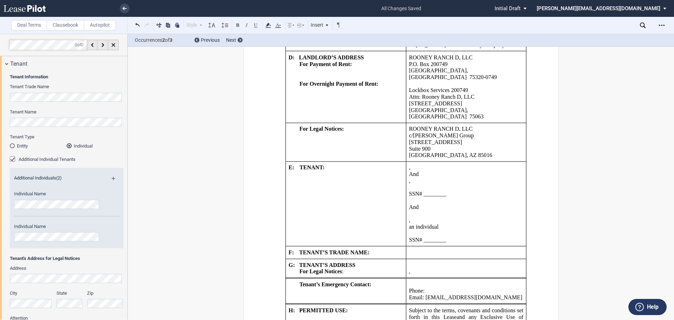
click at [464, 178] on p "﻿ ﻿ ," at bounding box center [466, 181] width 114 height 7
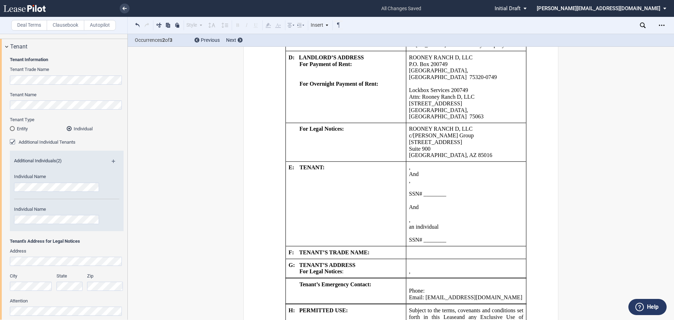
click at [406, 161] on td "﻿ ﻿ , ﻿ ﻿ ﻿ ﻿ ﻿ ﻿ FEIN# ______ ﻿ And ﻿ ﻿ ﻿ , SSN# ________ And ﻿ ﻿ , an individ…" at bounding box center [466, 203] width 120 height 85
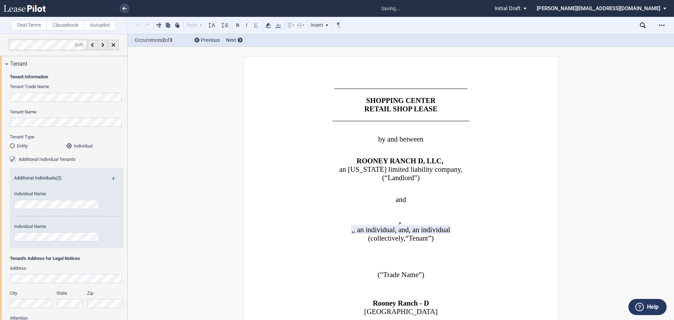
scroll to position [17, 0]
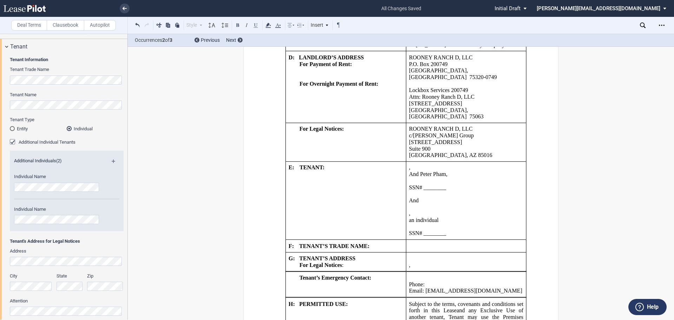
click at [508, 171] on p "And ﻿ Peter Pham ﻿ ," at bounding box center [466, 174] width 114 height 7
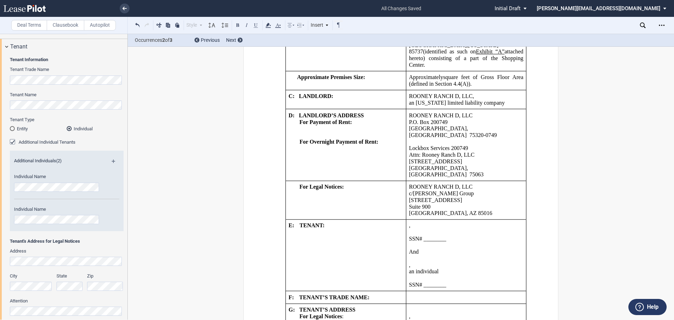
scroll to position [741, 0]
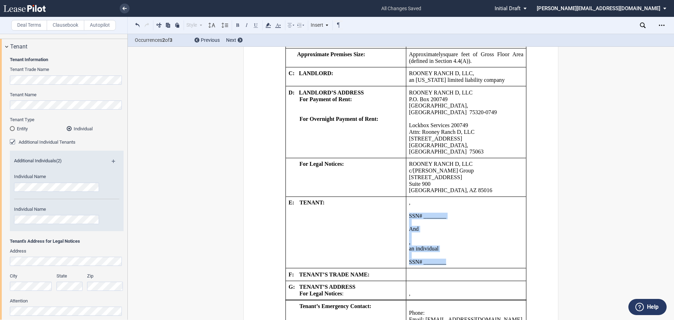
drag, startPoint x: 454, startPoint y: 245, endPoint x: 407, endPoint y: 194, distance: 69.1
click at [409, 206] on div "﻿ And ﻿ ﻿ ﻿ ﻿ ﻿ , SSN# ________ And ﻿ ﻿ , an individual SSN# ________ And" at bounding box center [466, 235] width 114 height 59
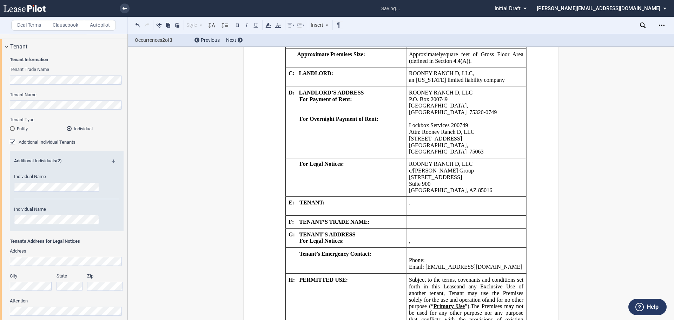
click at [451, 199] on p "﻿ ﻿ ," at bounding box center [466, 202] width 114 height 7
click at [419, 206] on p at bounding box center [466, 209] width 114 height 7
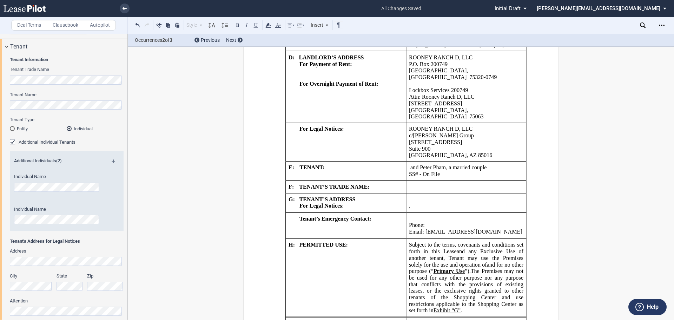
scroll to position [952, 0]
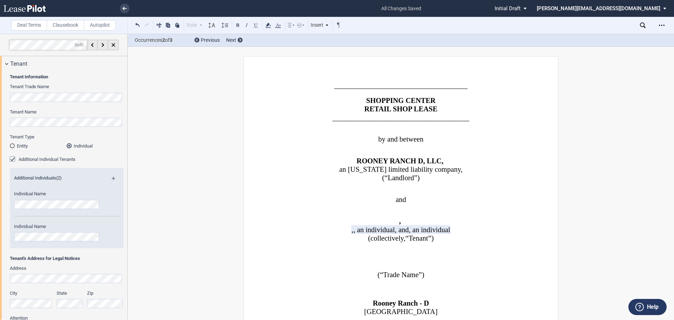
scroll to position [17, 0]
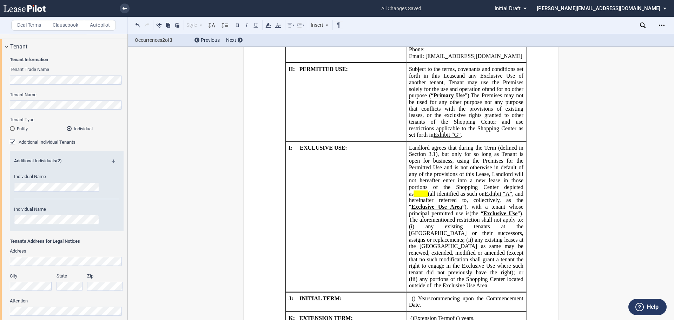
click at [428, 190] on span "(all identified as such on" at bounding box center [456, 193] width 57 height 6
click at [412, 175] on span "), but only for so long as Tenant is open for business, using the Premises for …" at bounding box center [467, 174] width 116 height 46
click at [450, 174] on span "), but only for so long as Tenant is open for business, using the Premises for …" at bounding box center [467, 174] width 116 height 46
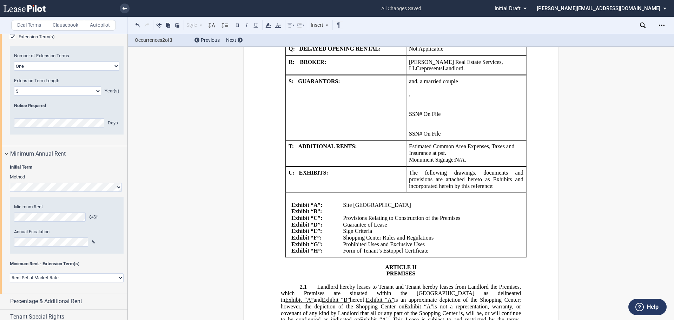
scroll to position [1408, 0]
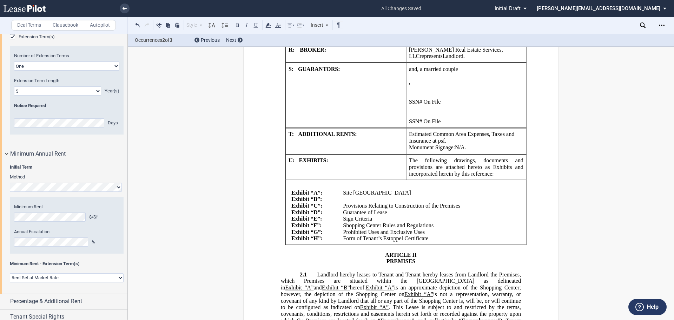
click at [353, 196] on td "﻿" at bounding box center [429, 199] width 178 height 7
click at [358, 196] on td "﻿" at bounding box center [429, 199] width 178 height 7
click at [378, 196] on td "﻿" at bounding box center [429, 199] width 178 height 7
click at [337, 196] on td "Exhibit “ ﻿ B ﻿ ”:" at bounding box center [315, 199] width 52 height 7
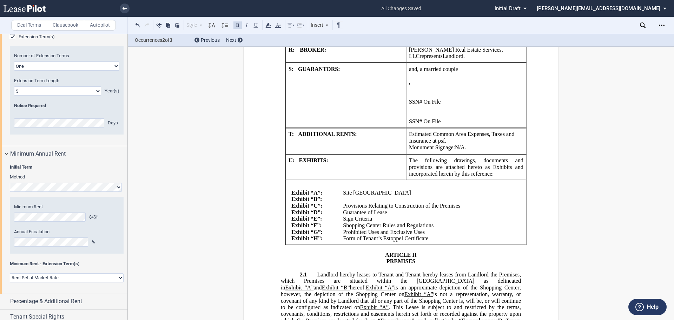
click at [337, 196] on td "Exhibit “ ﻿ B ﻿ ”:" at bounding box center [315, 199] width 52 height 7
click at [419, 189] on p "Site [GEOGRAPHIC_DATA]" at bounding box center [429, 192] width 173 height 7
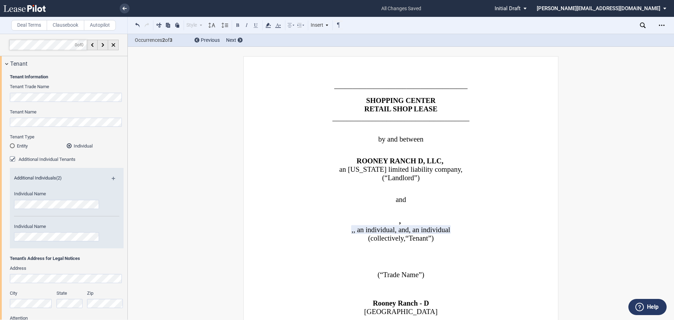
scroll to position [597, 0]
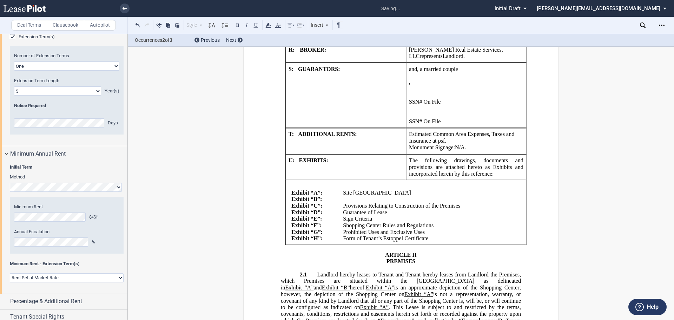
click at [356, 196] on td "﻿" at bounding box center [429, 199] width 178 height 7
click at [362, 196] on td "﻿" at bounding box center [429, 199] width 178 height 7
click at [363, 196] on td "﻿" at bounding box center [429, 199] width 178 height 7
click at [414, 189] on p "Site [GEOGRAPHIC_DATA]" at bounding box center [429, 192] width 173 height 7
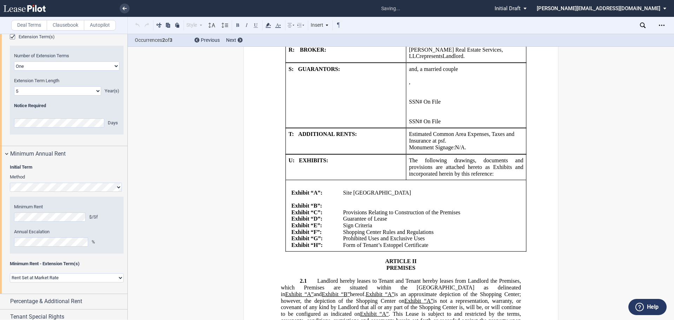
click at [348, 203] on td "﻿" at bounding box center [429, 206] width 178 height 7
click at [343, 203] on td "﻿" at bounding box center [429, 206] width 178 height 7
drag, startPoint x: 320, startPoint y: 184, endPoint x: 328, endPoint y: 187, distance: 8.7
click at [322, 203] on p "Exhibit “ ﻿ B ﻿ ”:" at bounding box center [314, 206] width 46 height 7
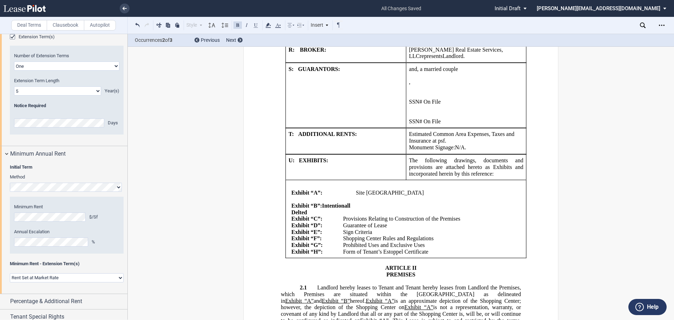
click at [320, 203] on span "”:Intentionall Delted" at bounding box center [321, 209] width 60 height 13
click at [356, 196] on p "﻿" at bounding box center [429, 199] width 173 height 7
click at [353, 203] on td "﻿" at bounding box center [429, 209] width 178 height 13
click at [336, 203] on p "Exhibit “ ﻿ B ﻿ ”: Intentionall Delted" at bounding box center [314, 209] width 46 height 13
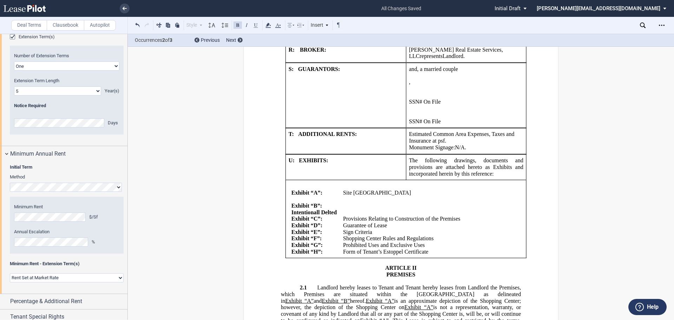
click at [415, 189] on p "Site [GEOGRAPHIC_DATA]" at bounding box center [429, 192] width 173 height 7
click at [135, 23] on button at bounding box center [137, 25] width 8 height 8
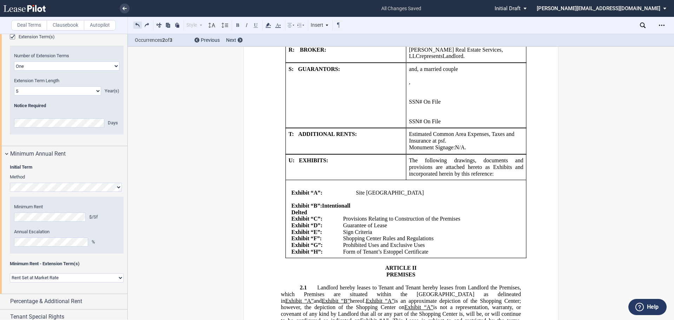
click at [135, 23] on button at bounding box center [137, 25] width 8 height 8
click at [135, 23] on div "Style Article I Section A: 1.1 Subsection A. Subsection (a) Subsection (i) Subs…" at bounding box center [238, 25] width 210 height 9
click at [135, 23] on button at bounding box center [137, 25] width 8 height 8
click at [135, 23] on div "Style Article I Section A: 1.1 Subsection A. Subsection (a) Subsection (i) Subs…" at bounding box center [238, 25] width 210 height 9
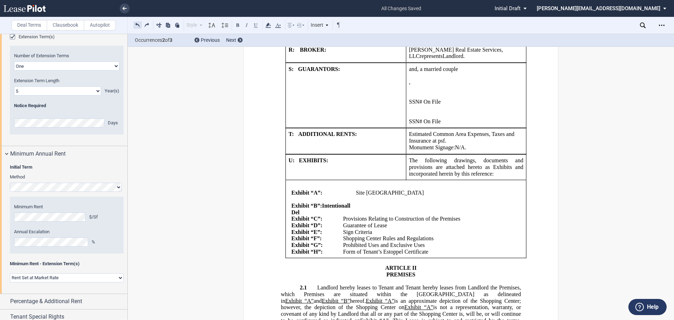
click at [135, 23] on button at bounding box center [137, 25] width 8 height 8
click at [135, 23] on div "Style Article I Section A: 1.1 Subsection A. Subsection (a) Subsection (i) Subs…" at bounding box center [238, 25] width 210 height 9
click at [135, 23] on button at bounding box center [137, 25] width 8 height 8
click at [135, 23] on div "Style Article I Section A: 1.1 Subsection A. Subsection (a) Subsection (i) Subs…" at bounding box center [238, 25] width 210 height 9
click at [135, 23] on button at bounding box center [137, 25] width 8 height 8
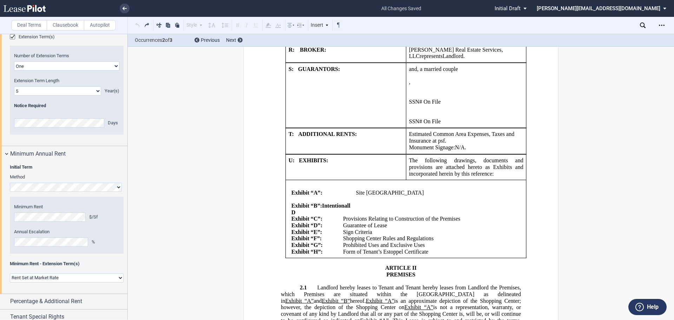
click at [135, 23] on div "Style Article I Section A: 1.1 Subsection A. Subsection (a) Subsection (i) Subs…" at bounding box center [238, 25] width 210 height 9
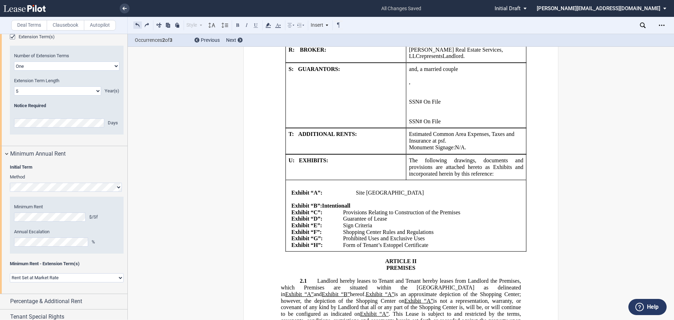
click at [135, 23] on button at bounding box center [137, 25] width 8 height 8
click at [135, 23] on div "Style Article I Section A: 1.1 Subsection A. Subsection (a) Subsection (i) Subs…" at bounding box center [238, 25] width 210 height 9
click at [135, 23] on button at bounding box center [137, 25] width 8 height 8
click at [135, 23] on div "Style Article I Section A: 1.1 Subsection A. Subsection (a) Subsection (i) Subs…" at bounding box center [238, 25] width 210 height 9
click at [135, 23] on button at bounding box center [137, 25] width 8 height 8
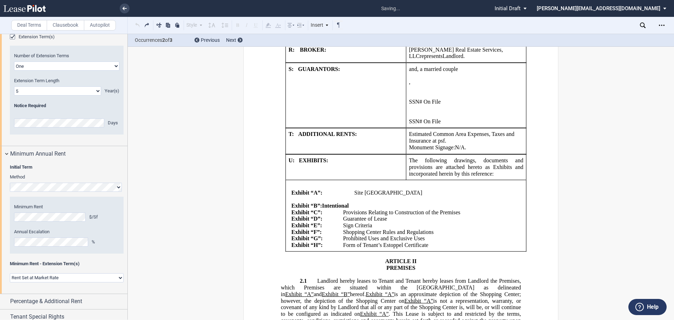
click at [135, 23] on div "Style Article I Section A: 1.1 Subsection A. Subsection (a) Subsection (i) Subs…" at bounding box center [238, 25] width 210 height 9
click at [135, 23] on button at bounding box center [137, 25] width 8 height 8
click at [135, 23] on div "Style Article I Section A: 1.1 Subsection A. Subsection (a) Subsection (i) Subs…" at bounding box center [238, 25] width 210 height 9
click at [135, 23] on button at bounding box center [137, 25] width 8 height 8
click at [135, 23] on div "Style Article I Section A: 1.1 Subsection A. Subsection (a) Subsection (i) Subs…" at bounding box center [238, 25] width 210 height 9
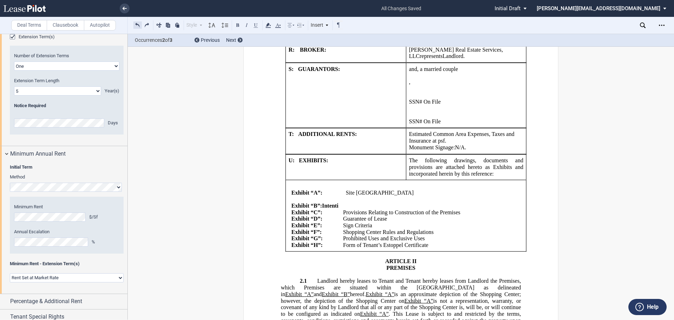
click at [135, 23] on button at bounding box center [137, 25] width 8 height 8
click at [135, 23] on div "Style Article I Section A: 1.1 Subsection A. Subsection (a) Subsection (i) Subs…" at bounding box center [238, 25] width 210 height 9
click at [135, 23] on button at bounding box center [137, 25] width 8 height 8
click at [135, 23] on div "Style Article I Section A: 1.1 Subsection A. Subsection (a) Subsection (i) Subs…" at bounding box center [238, 25] width 210 height 9
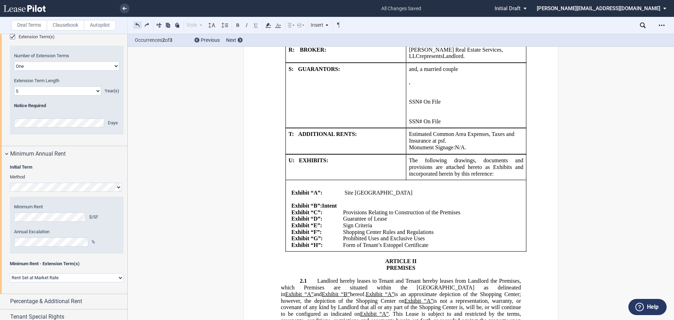
click at [135, 23] on button at bounding box center [137, 25] width 8 height 8
click at [135, 23] on div "Style Article I Section A: 1.1 Subsection A. Subsection (a) Subsection (i) Subs…" at bounding box center [238, 25] width 210 height 9
click at [135, 23] on button at bounding box center [137, 25] width 8 height 8
click at [135, 23] on div "Style Article I Section A: 1.1 Subsection A. Subsection (a) Subsection (i) Subs…" at bounding box center [238, 25] width 210 height 9
click at [135, 23] on button at bounding box center [137, 25] width 8 height 8
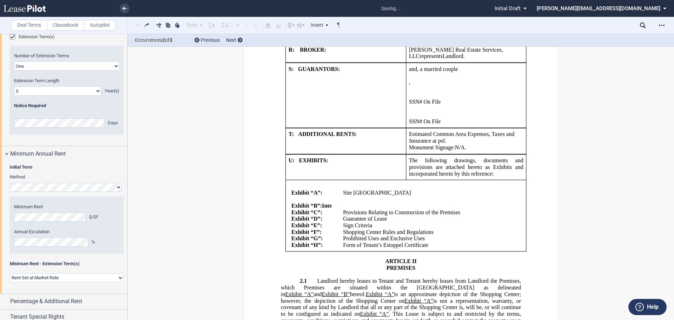
click at [135, 23] on div "Style Article I Section A: 1.1 Subsection A. Subsection (a) Subsection (i) Subs…" at bounding box center [238, 25] width 210 height 9
click at [135, 23] on button at bounding box center [137, 25] width 8 height 8
click at [135, 23] on div "Style Article I Section A: 1.1 Subsection A. Subsection (a) Subsection (i) Subs…" at bounding box center [238, 25] width 210 height 9
click at [135, 23] on button at bounding box center [137, 25] width 8 height 8
click at [135, 23] on div "Style Article I Section A: 1.1 Subsection A. Subsection (a) Subsection (i) Subs…" at bounding box center [238, 25] width 210 height 9
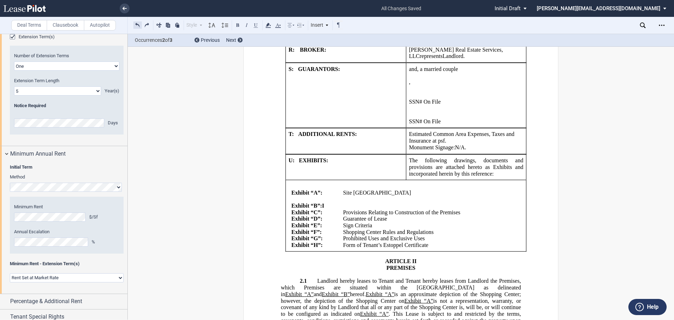
click at [135, 23] on button at bounding box center [137, 25] width 8 height 8
click at [135, 23] on div "Style Article I Section A: 1.1 Subsection A. Subsection (a) Subsection (i) Subs…" at bounding box center [238, 25] width 210 height 9
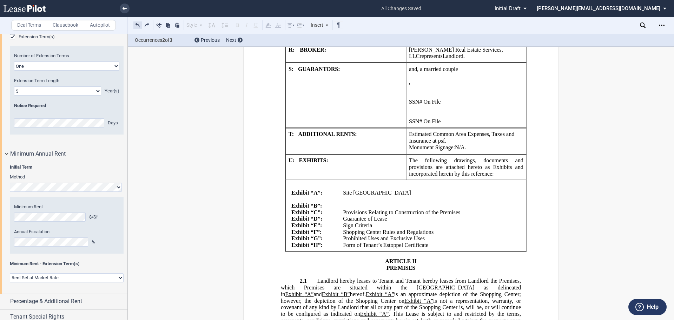
click at [135, 23] on button at bounding box center [137, 25] width 8 height 8
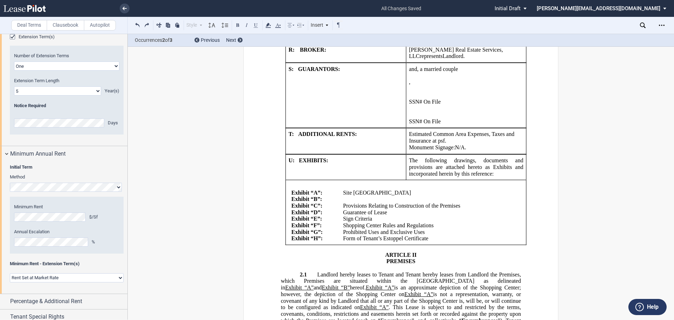
click at [369, 196] on td "﻿" at bounding box center [429, 199] width 178 height 7
click at [380, 196] on td "﻿" at bounding box center [429, 199] width 178 height 7
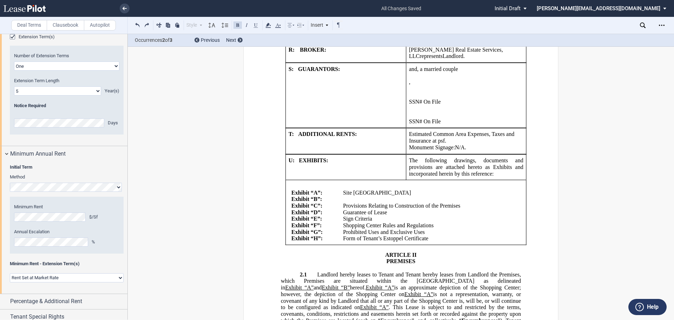
click at [346, 196] on td "﻿" at bounding box center [429, 199] width 178 height 7
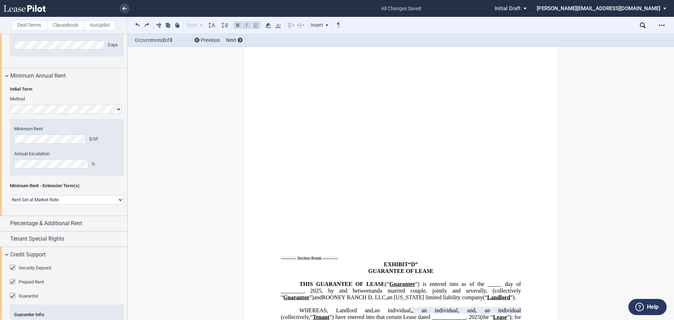
scroll to position [702, 0]
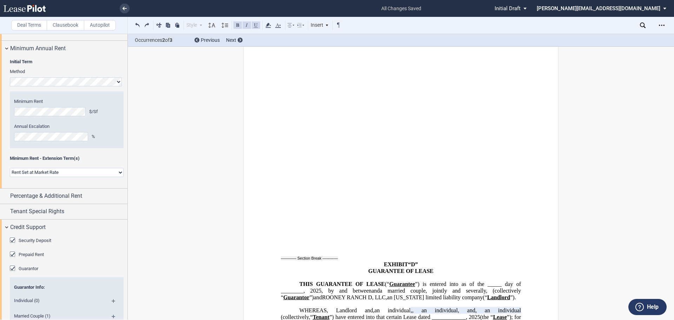
click at [10, 270] on div "Guarantor" at bounding box center [13, 268] width 7 height 7
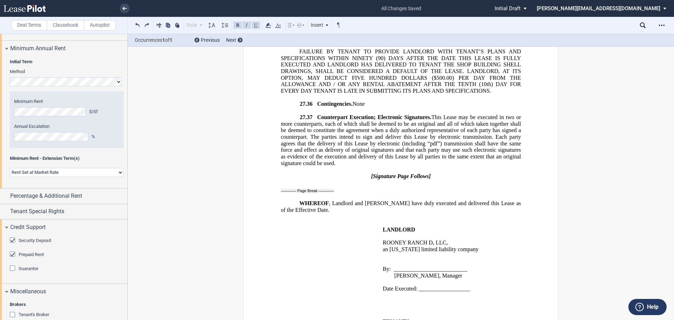
scroll to position [16590, 0]
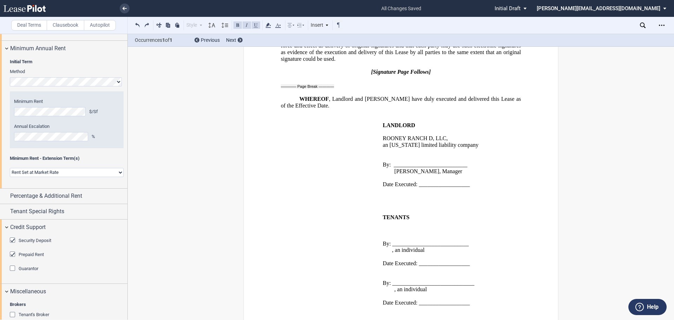
click at [465, 253] on p "﻿" at bounding box center [401, 256] width 240 height 7
click at [464, 247] on p "﻿ ﻿ , an individual" at bounding box center [456, 250] width 129 height 7
click at [472, 286] on p "﻿ ﻿ , an individual" at bounding box center [457, 289] width 127 height 7
drag, startPoint x: 477, startPoint y: 201, endPoint x: 375, endPoint y: 176, distance: 105.1
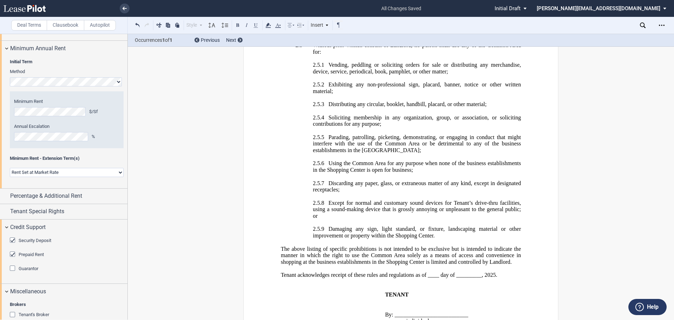
scroll to position [19363, 0]
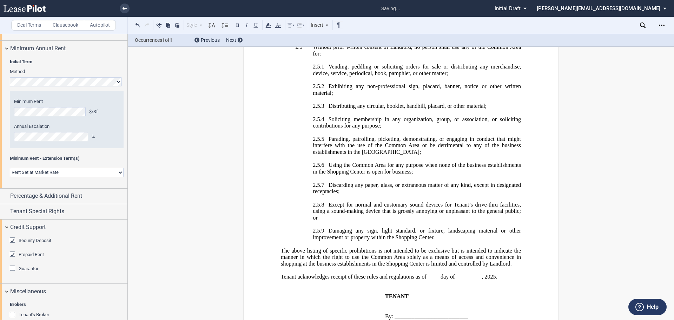
click at [468, 319] on p "﻿ ﻿ , an individual" at bounding box center [459, 322] width 124 height 7
click at [455, 319] on p at bounding box center [401, 322] width 240 height 7
click at [137, 24] on button at bounding box center [137, 25] width 8 height 8
click at [469, 319] on p "﻿ ﻿ , an individual" at bounding box center [459, 322] width 124 height 7
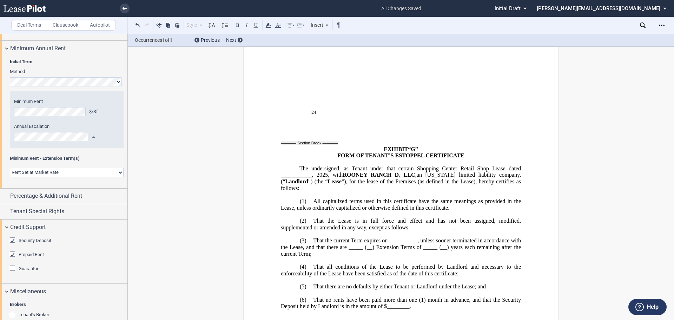
scroll to position [27760, 0]
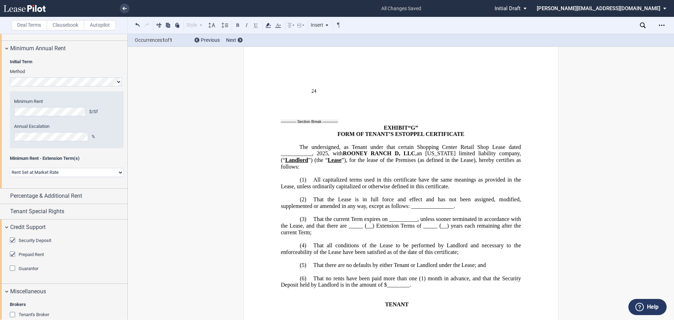
drag, startPoint x: 472, startPoint y: 295, endPoint x: 384, endPoint y: 265, distance: 93.6
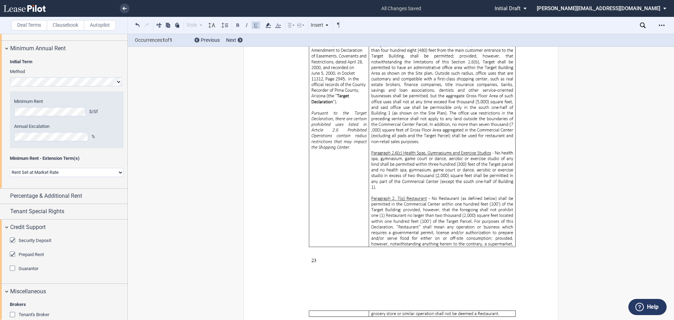
scroll to position [27242, 0]
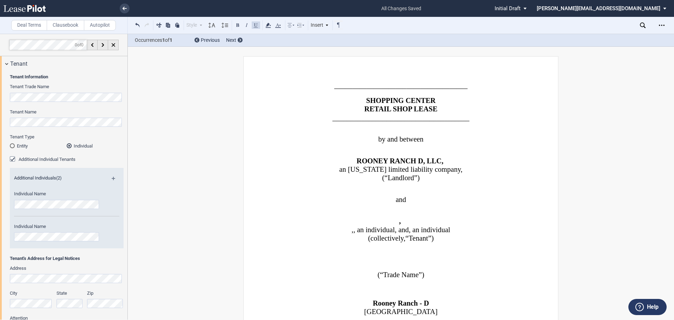
scroll to position [702, 0]
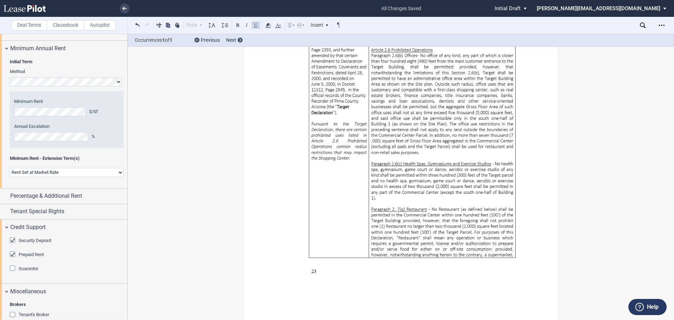
drag, startPoint x: 652, startPoint y: 1, endPoint x: 605, endPoint y: 90, distance: 100.5
click at [605, 90] on div "Deal Terms Clausebook Autopilot Style Normal 8pt 9pt 10pt 10.5pt 11pt 12pt 14pt…" at bounding box center [337, 177] width 674 height 286
click at [661, 26] on icon "Open Lease options menu" at bounding box center [662, 25] width 6 height 6
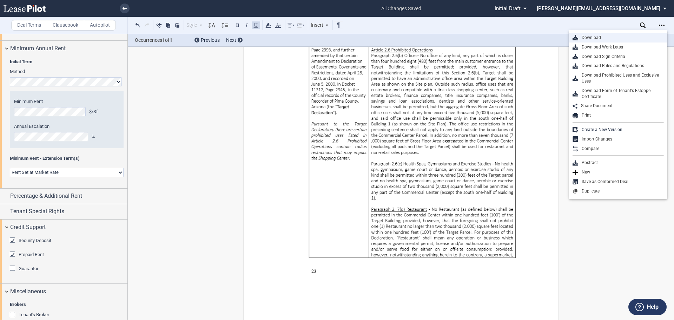
click at [595, 36] on div "Download" at bounding box center [621, 38] width 86 height 6
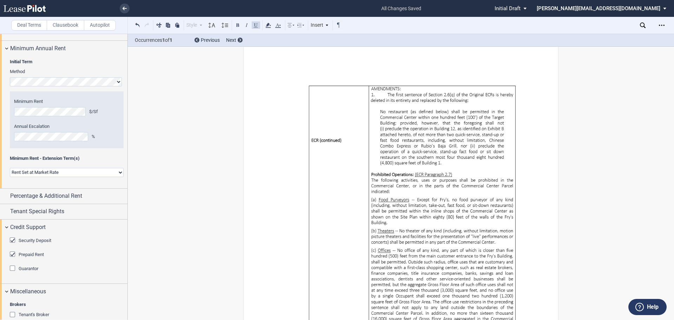
scroll to position [26435, 0]
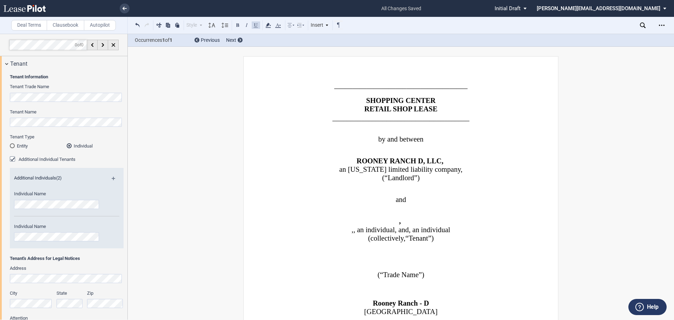
scroll to position [702, 0]
